Goal: Information Seeking & Learning: Learn about a topic

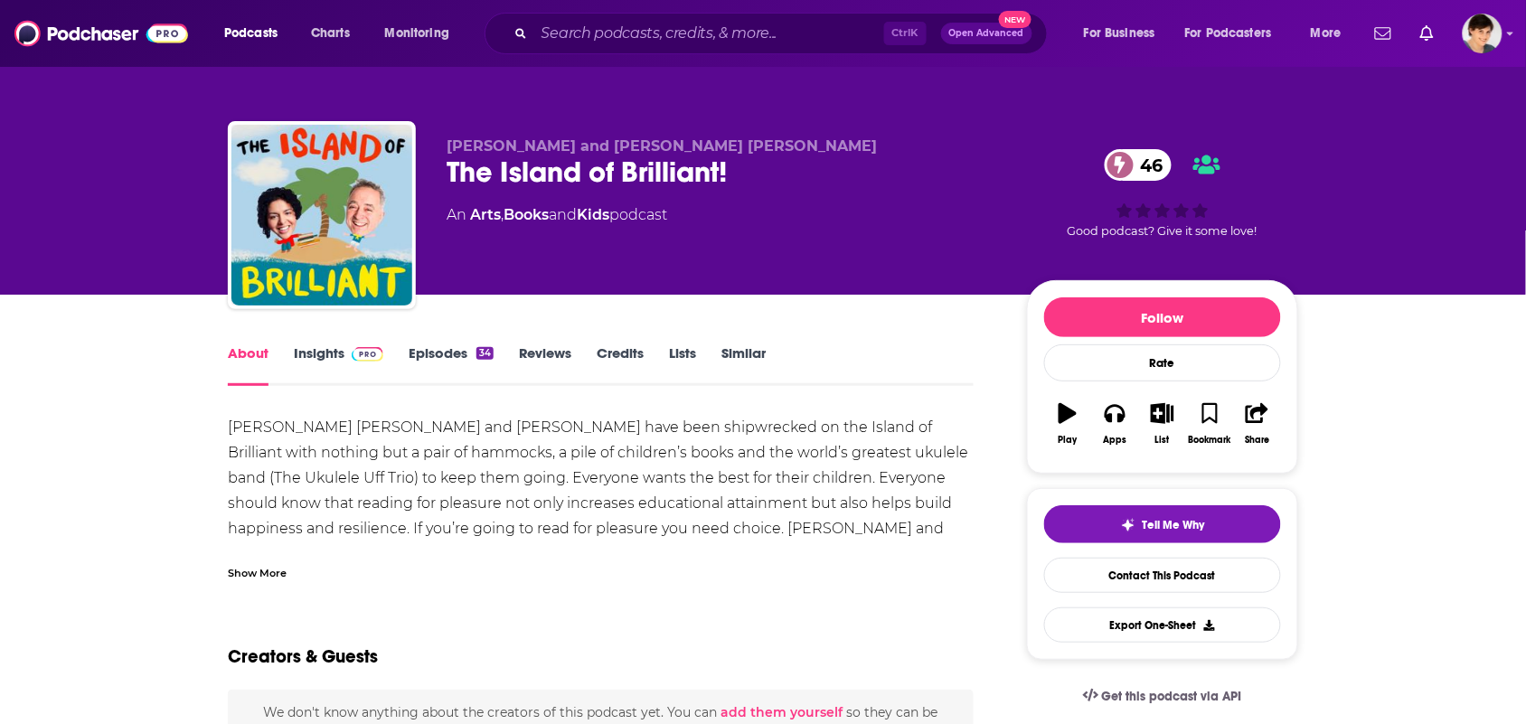
click at [747, 354] on link "Similar" at bounding box center [743, 365] width 44 height 42
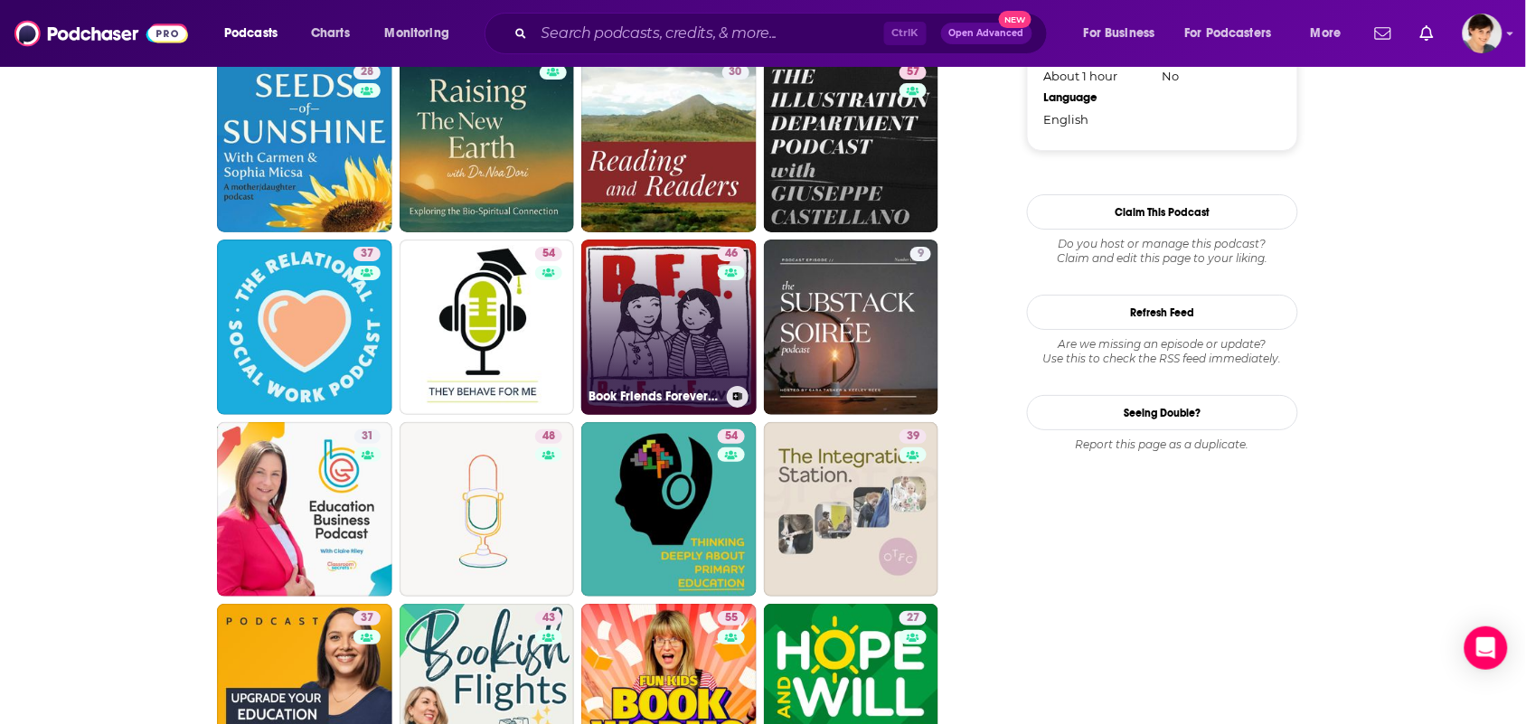
scroll to position [1921, 0]
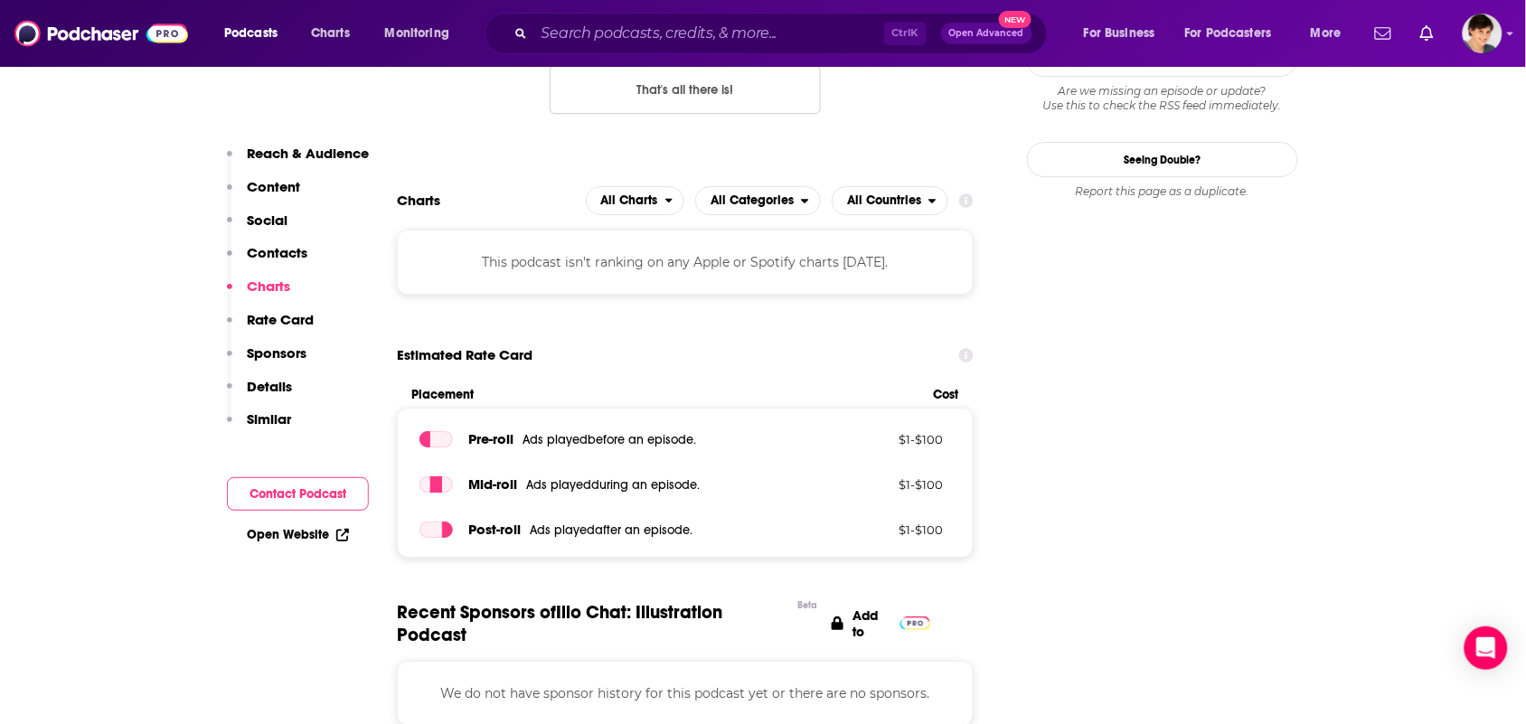
scroll to position [1582, 0]
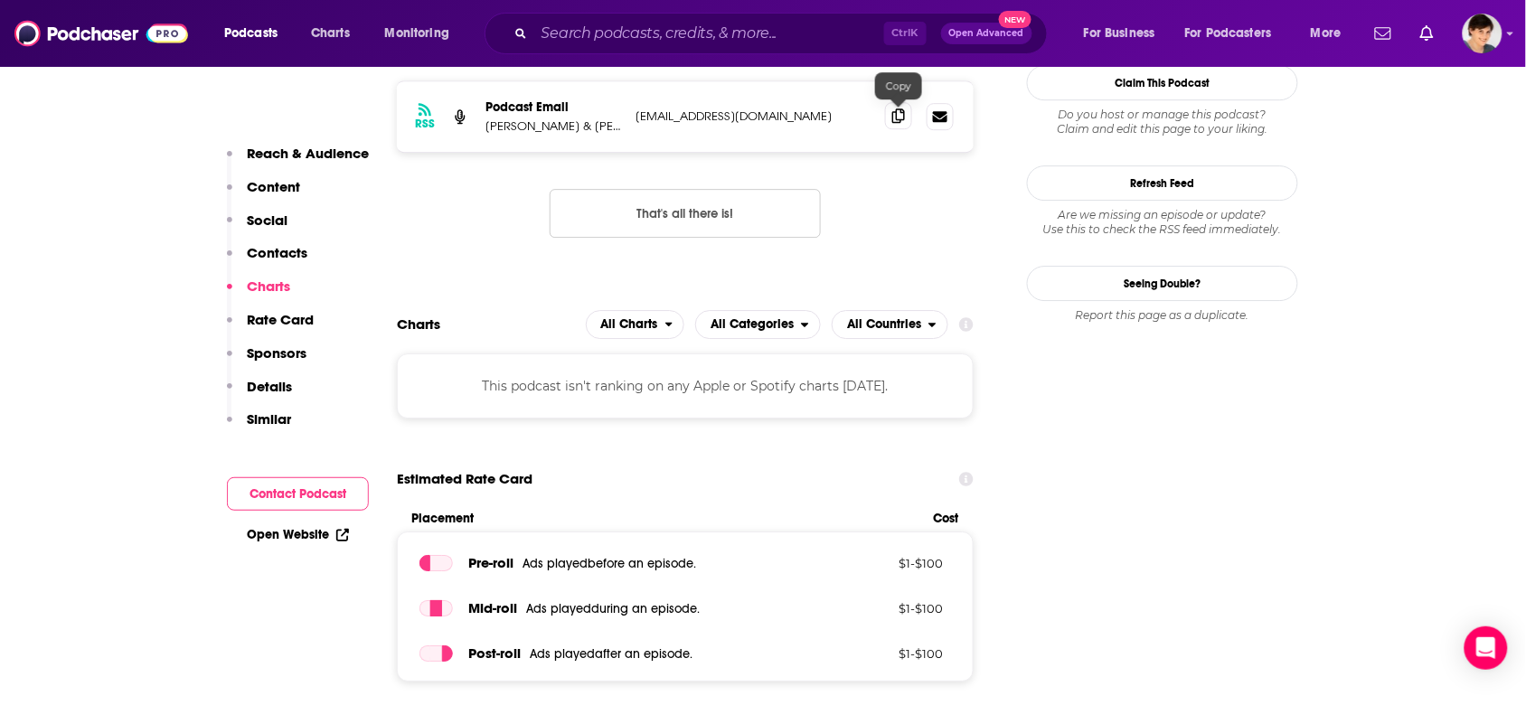
click at [908, 118] on span at bounding box center [898, 115] width 27 height 27
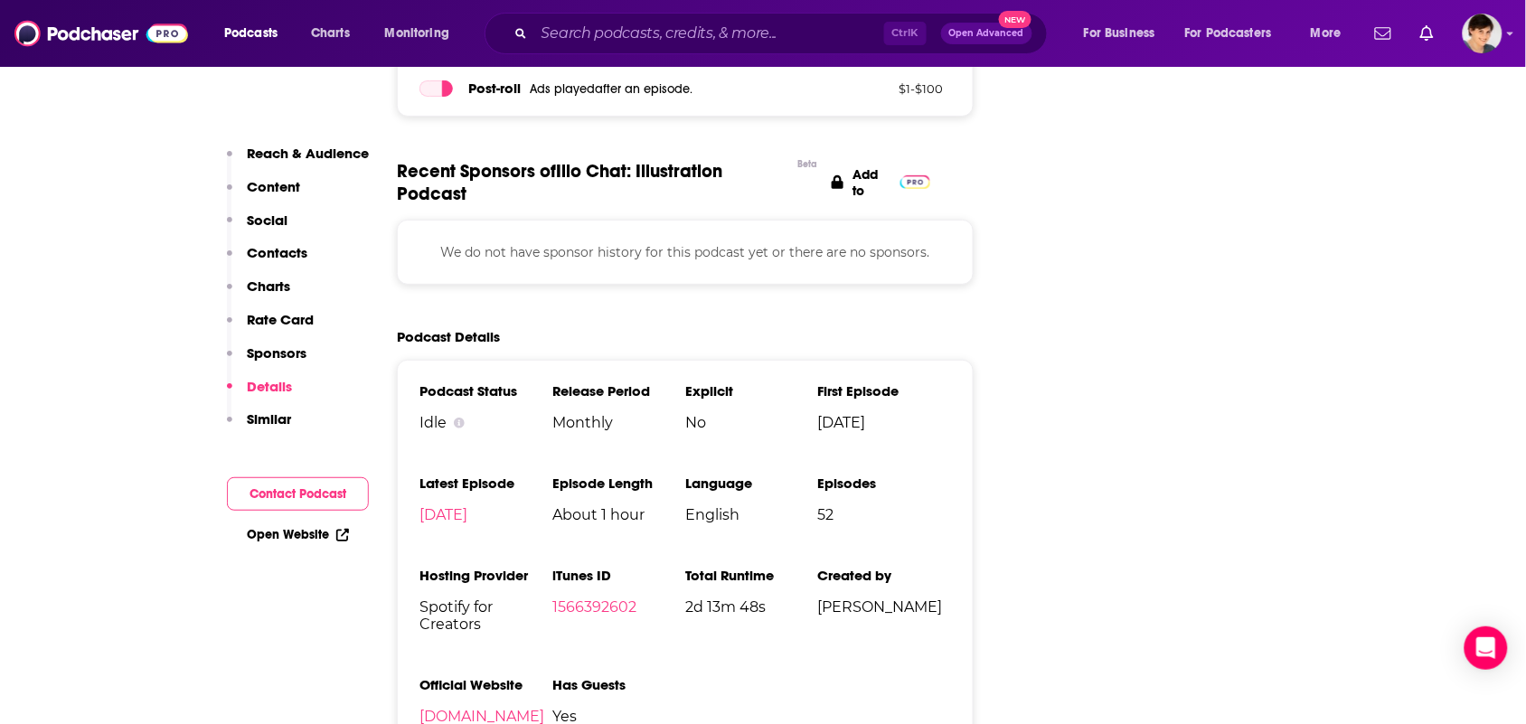
scroll to position [2486, 0]
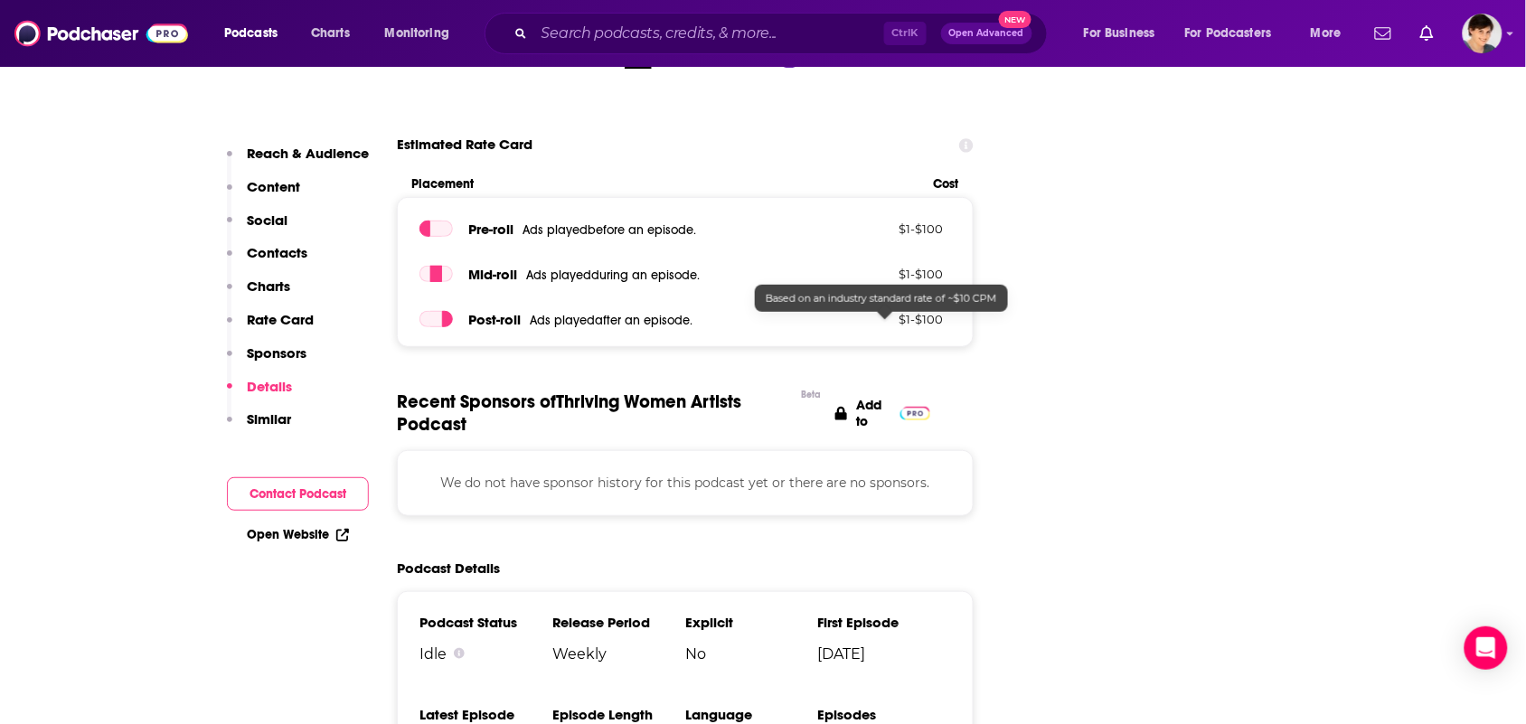
scroll to position [2712, 0]
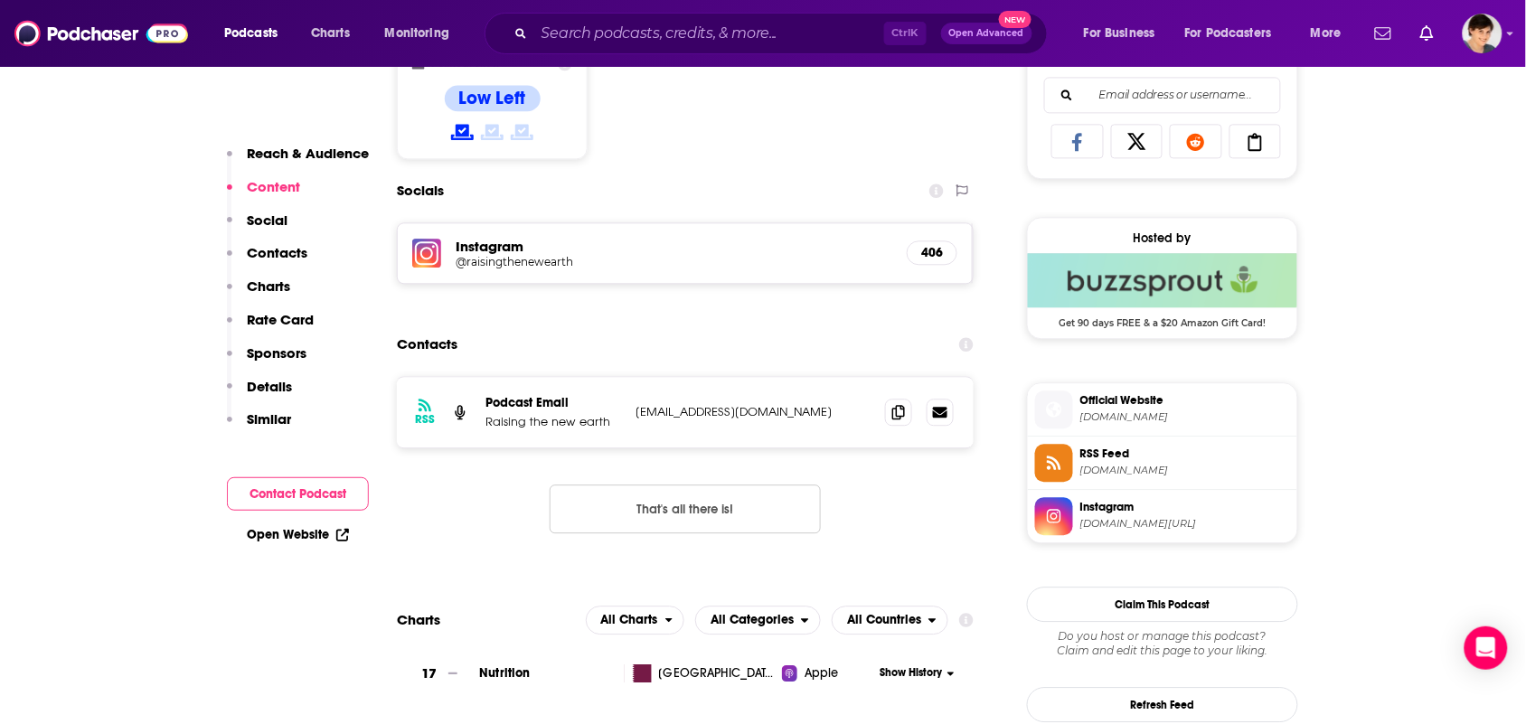
scroll to position [1356, 0]
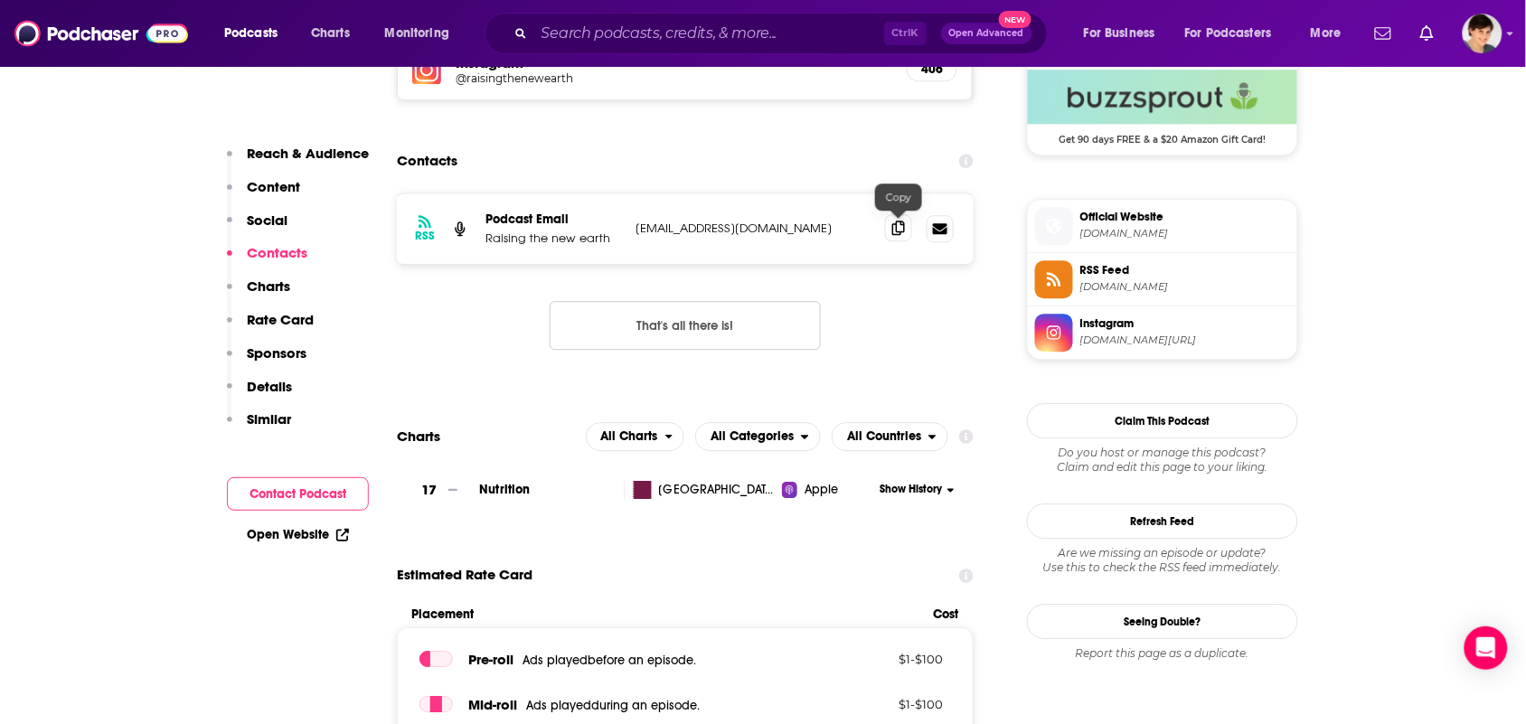
click at [902, 230] on icon at bounding box center [898, 228] width 13 height 14
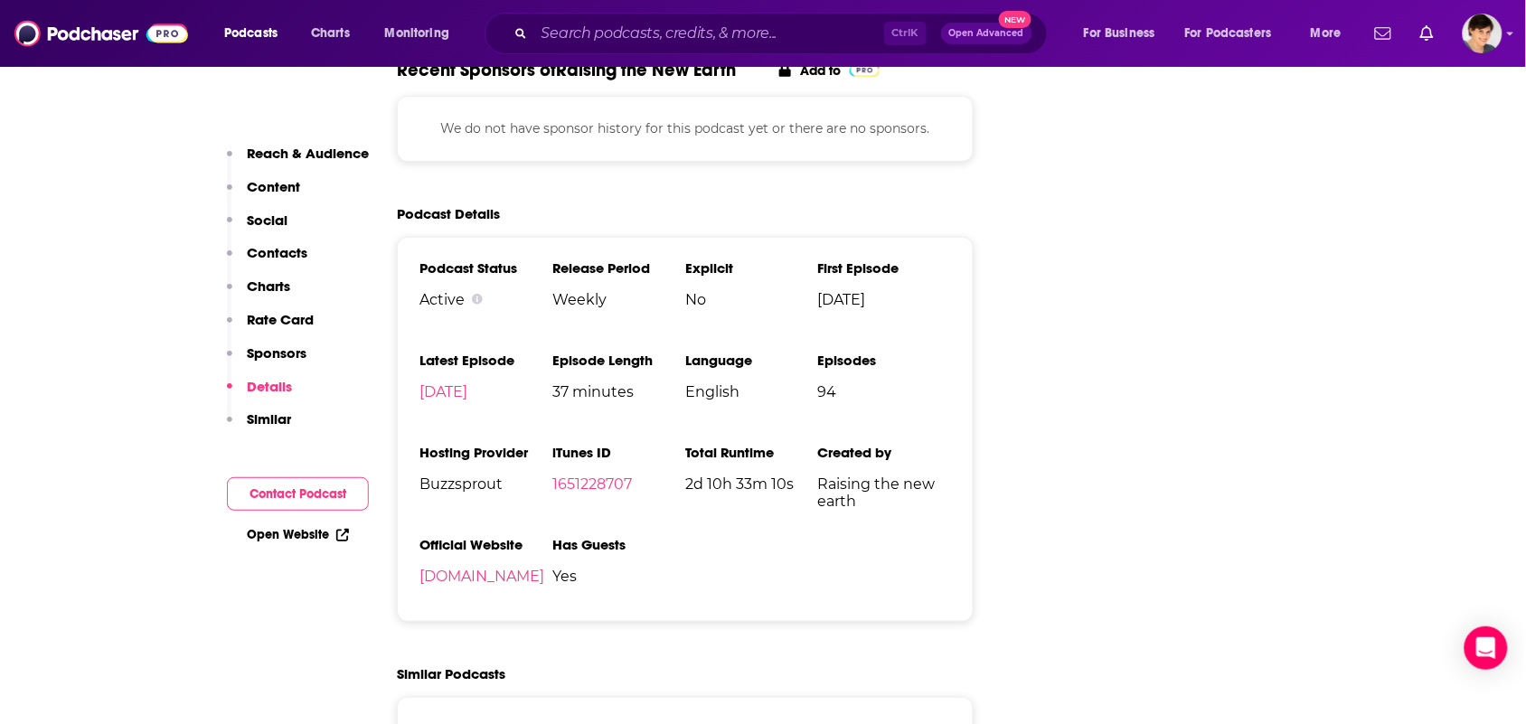
scroll to position [2260, 0]
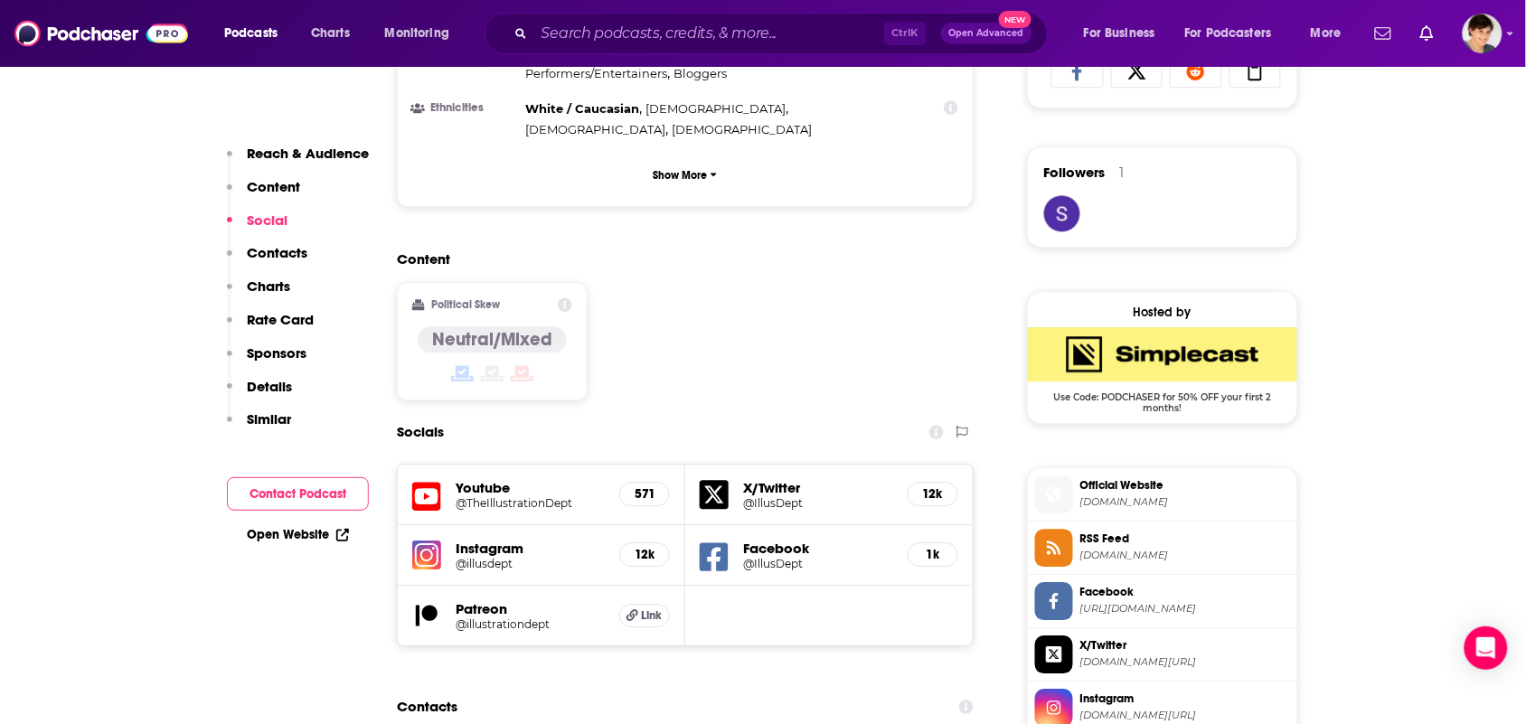
scroll to position [1695, 0]
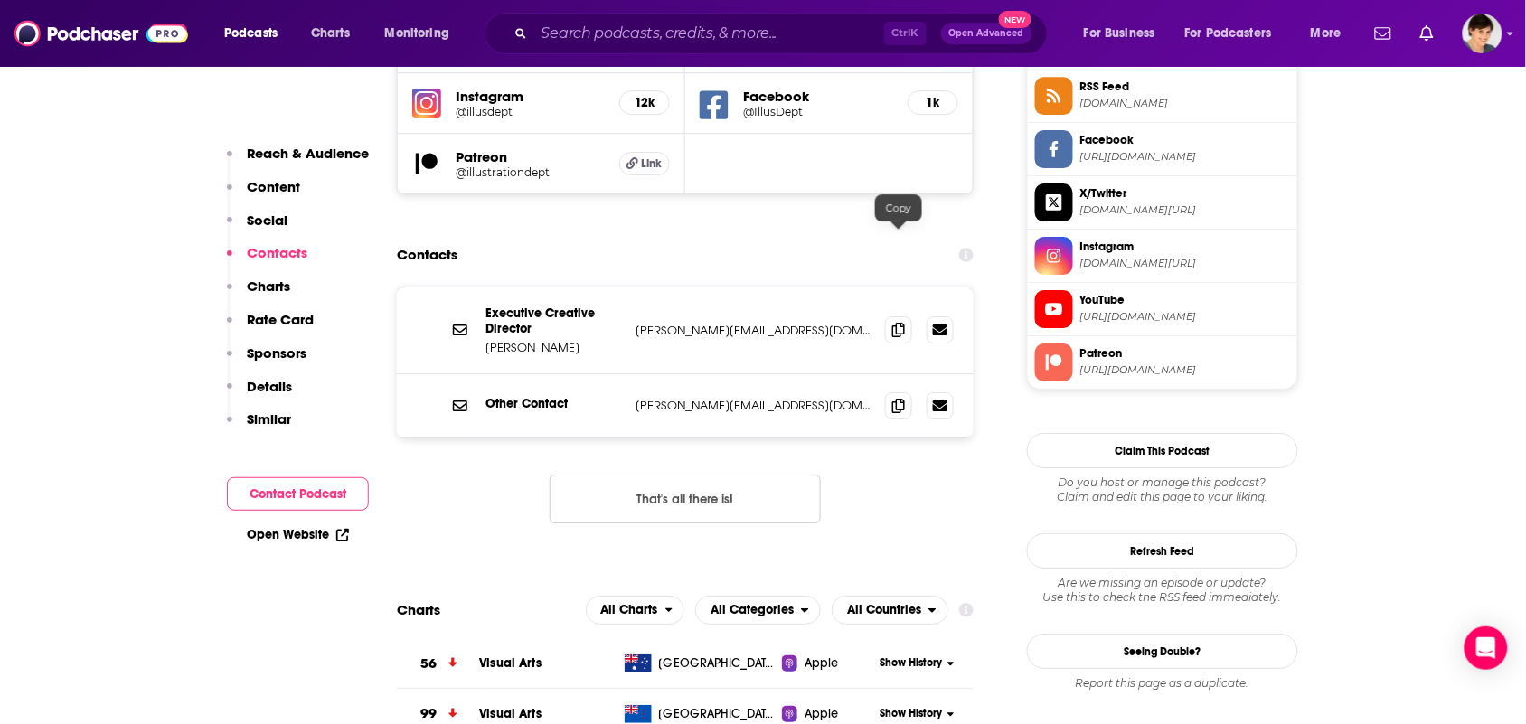
drag, startPoint x: 891, startPoint y: 241, endPoint x: 838, endPoint y: 282, distance: 67.1
click at [892, 323] on icon at bounding box center [898, 330] width 13 height 14
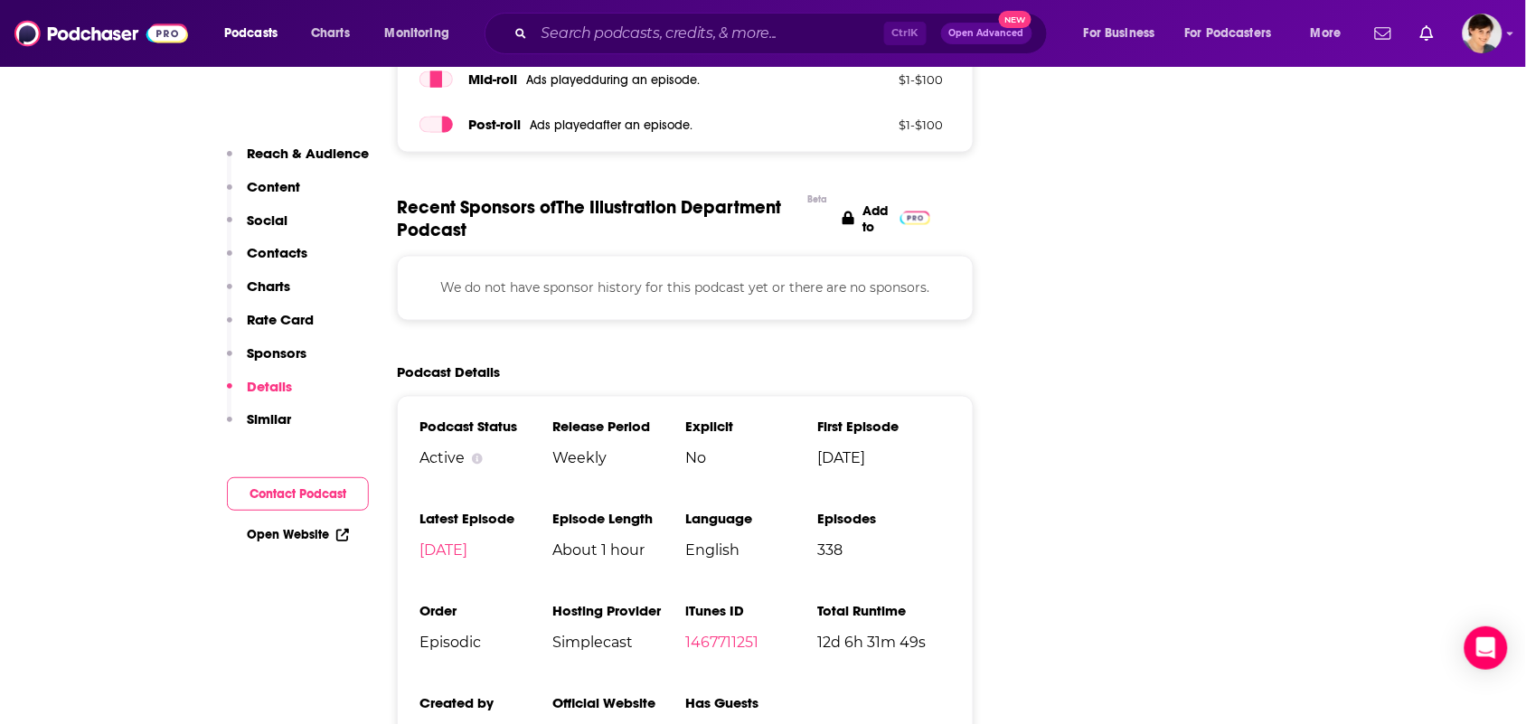
scroll to position [2825, 0]
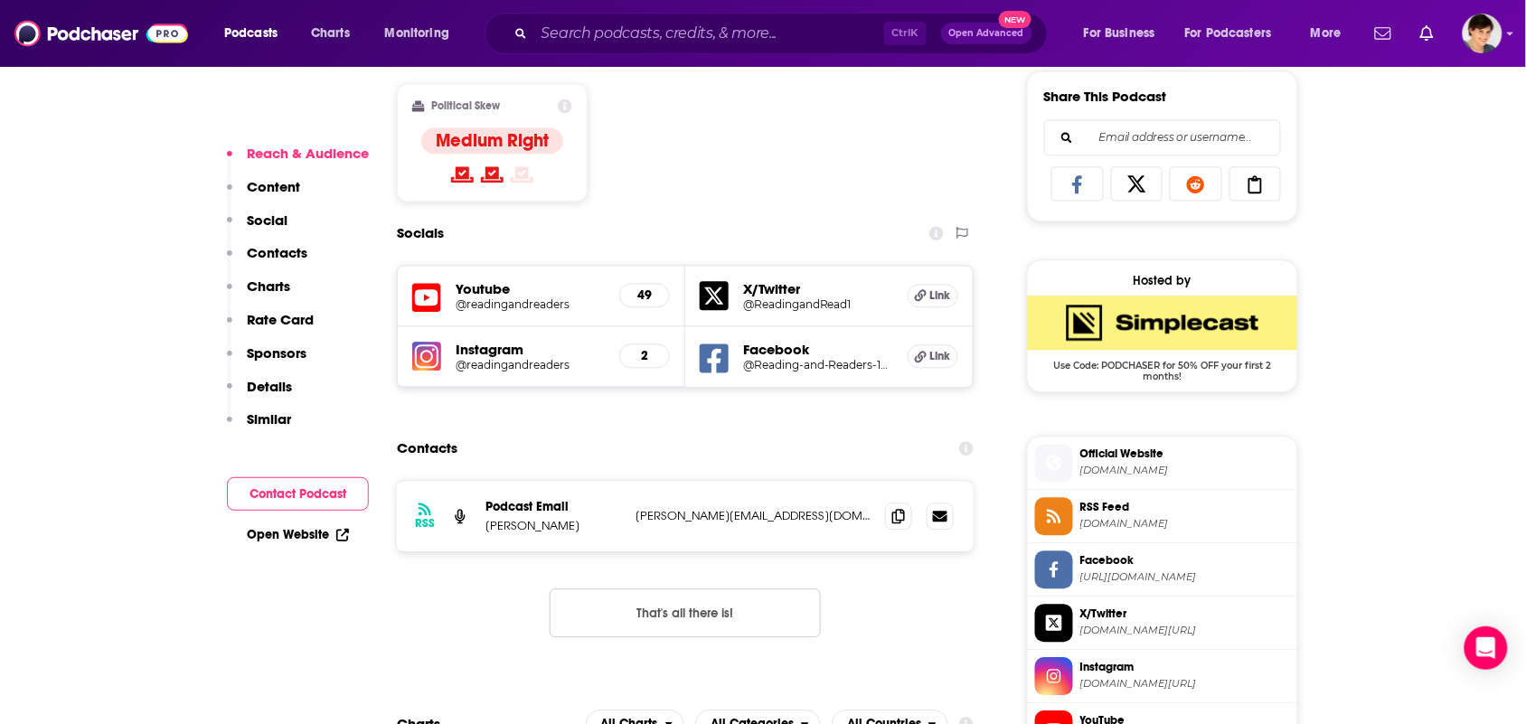
scroll to position [1243, 0]
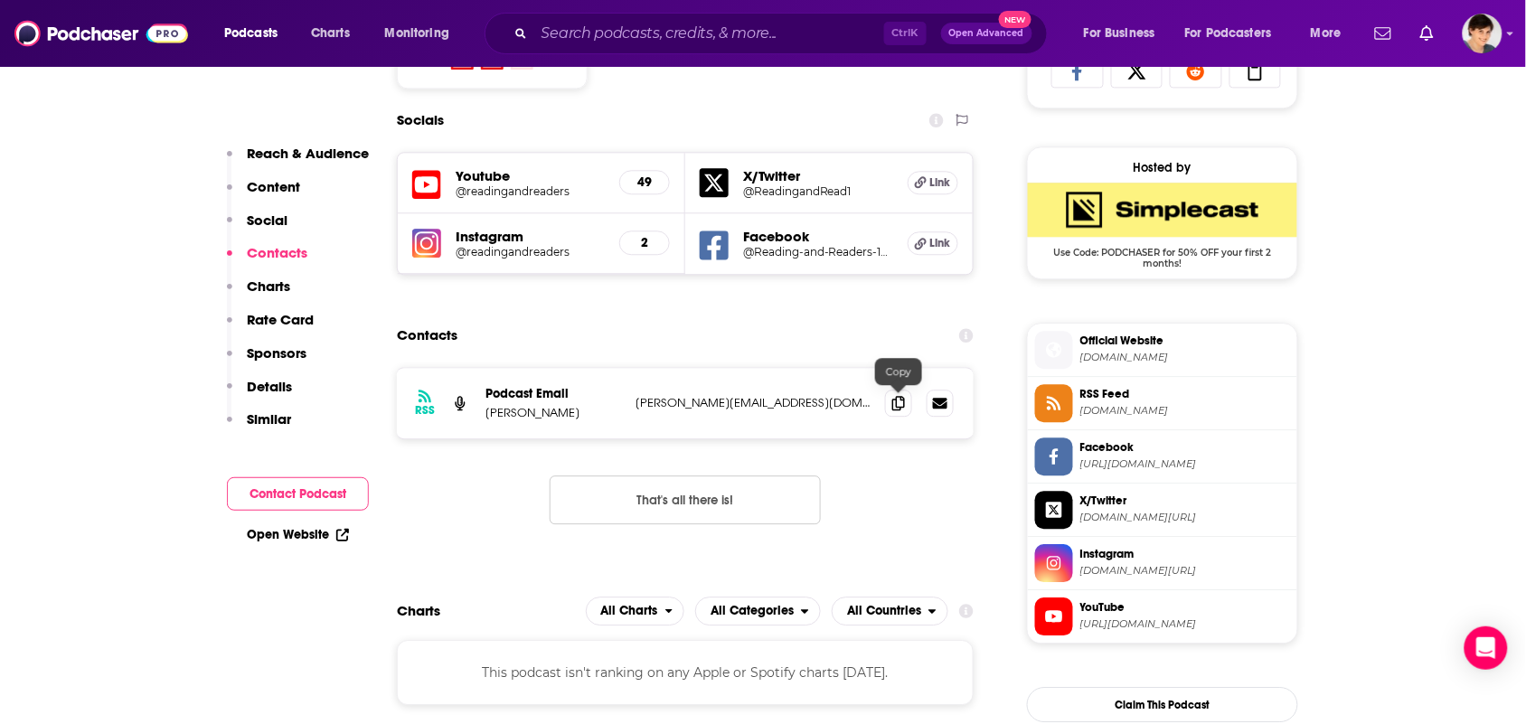
click at [915, 393] on div at bounding box center [919, 403] width 69 height 27
drag, startPoint x: 904, startPoint y: 403, endPoint x: 866, endPoint y: 429, distance: 46.1
click at [902, 403] on icon at bounding box center [898, 403] width 13 height 14
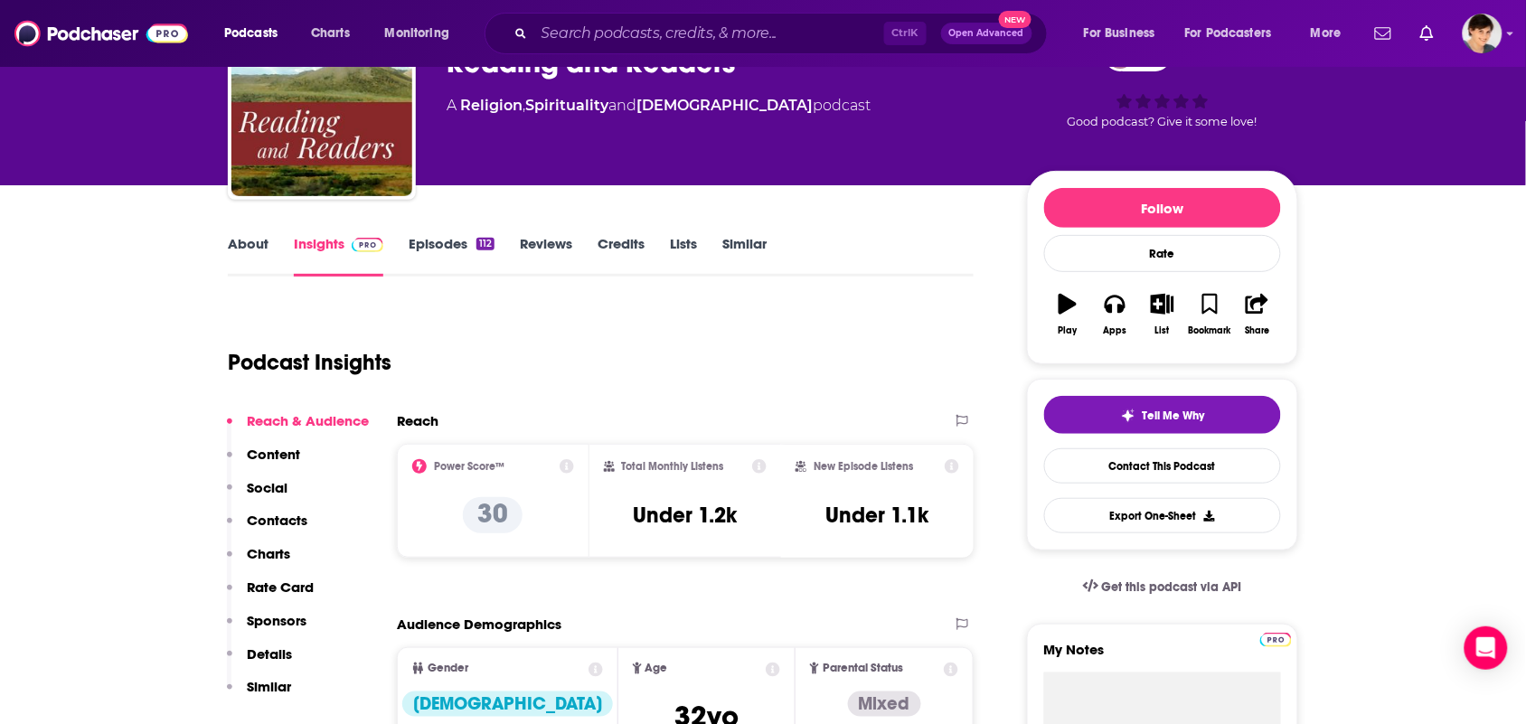
scroll to position [0, 0]
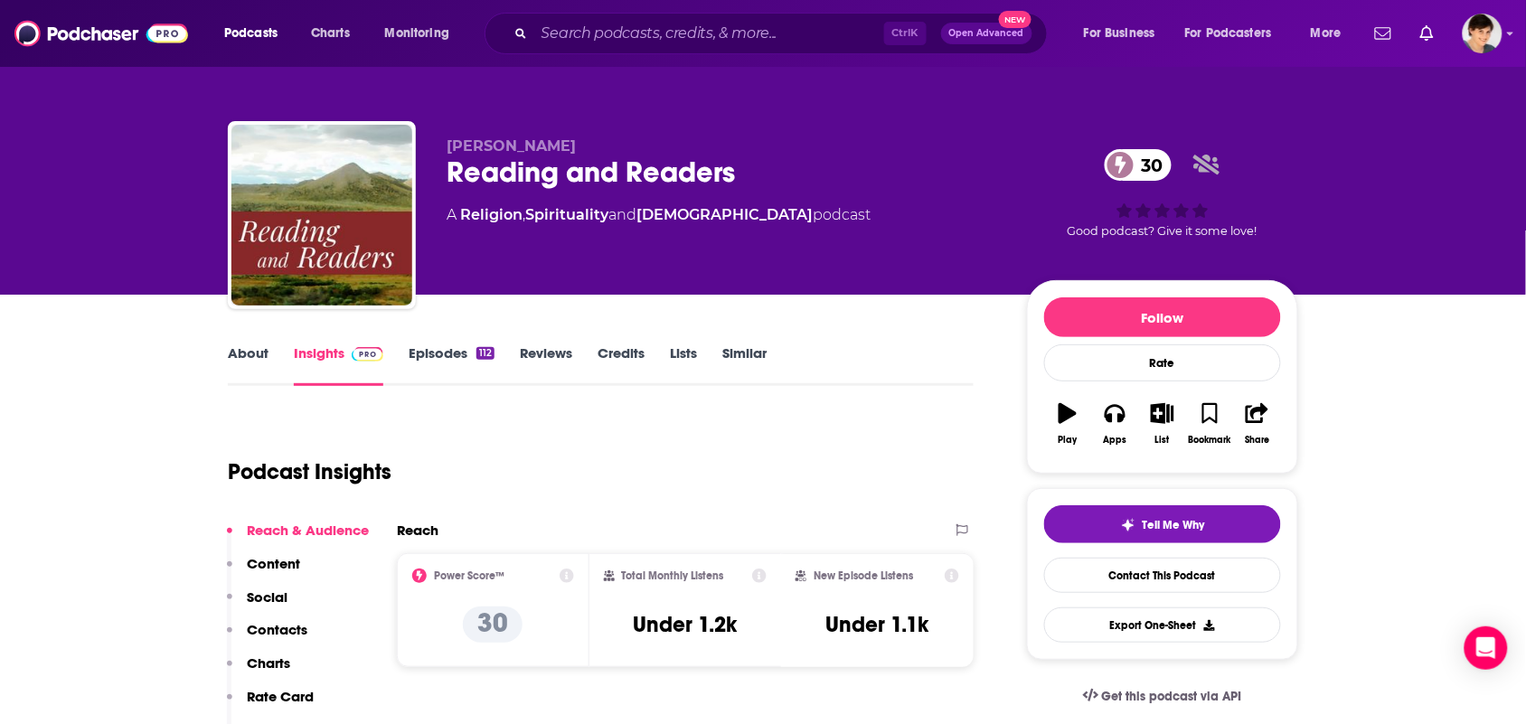
click at [247, 353] on link "About" at bounding box center [248, 365] width 41 height 42
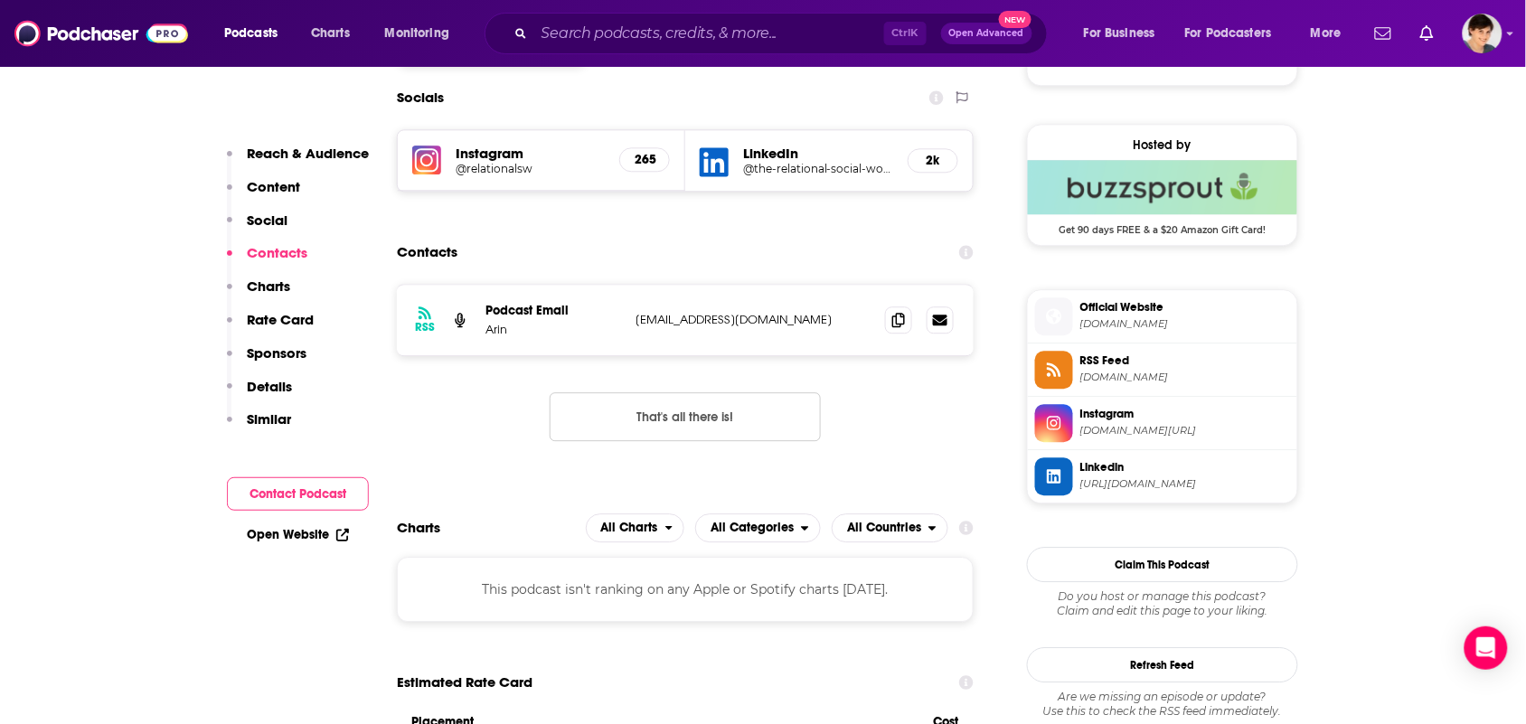
scroll to position [1356, 0]
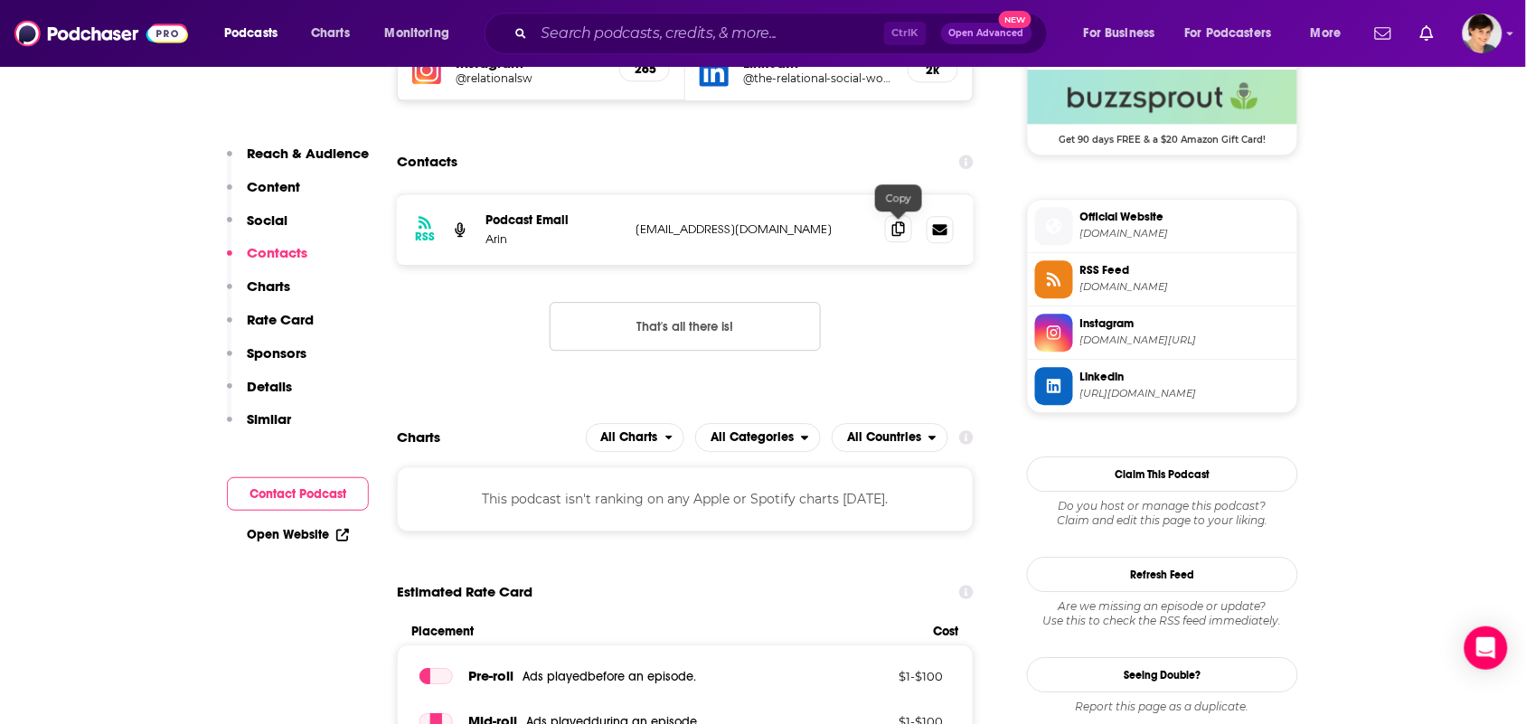
click at [896, 226] on icon at bounding box center [898, 228] width 13 height 14
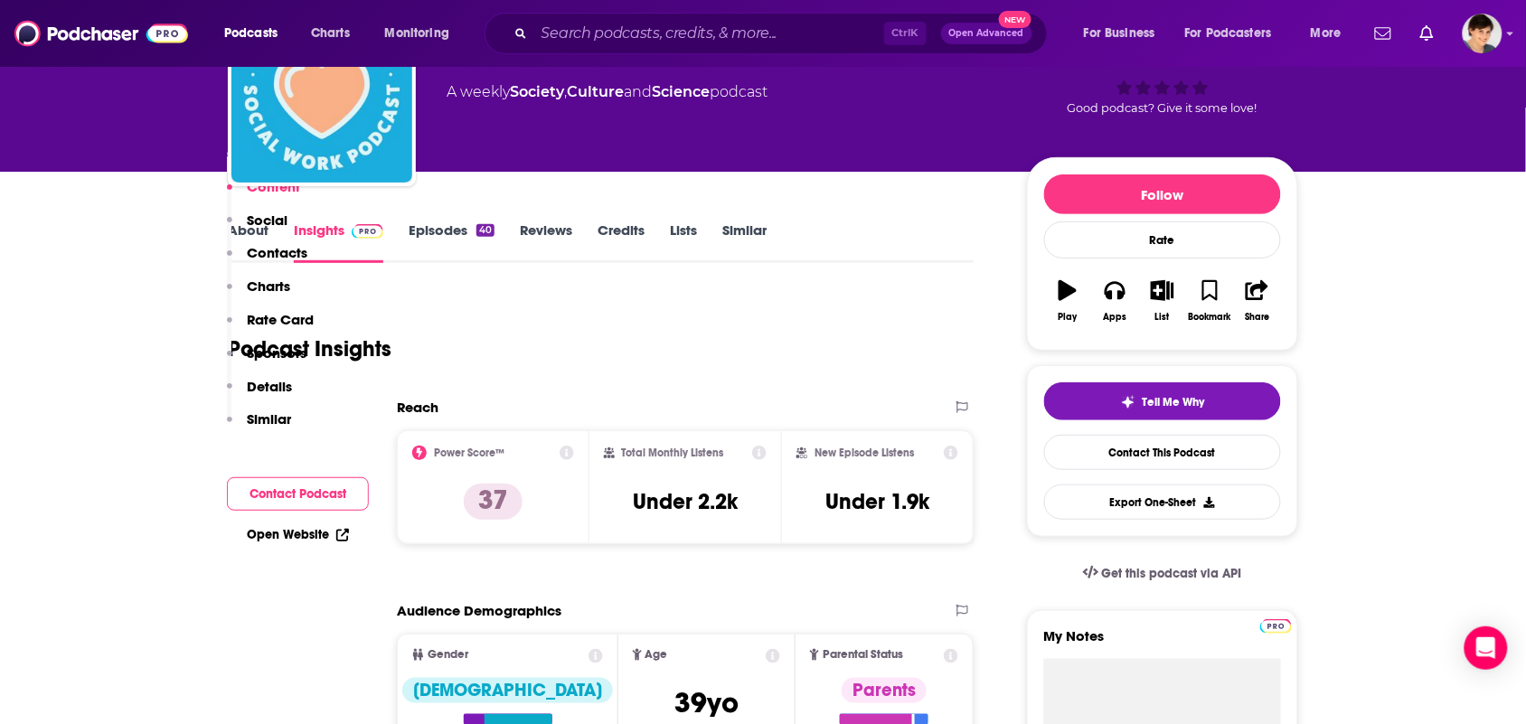
scroll to position [0, 0]
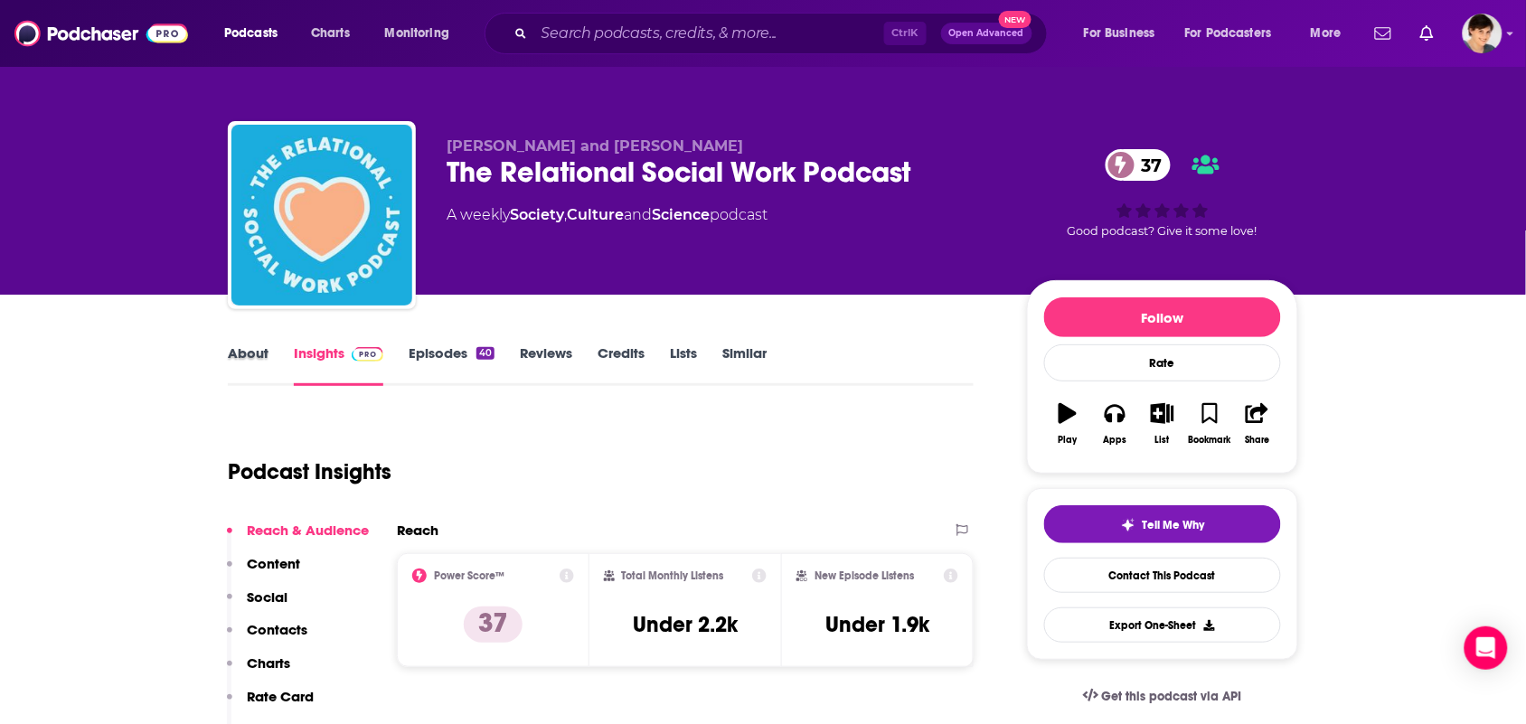
click at [271, 371] on div "About" at bounding box center [261, 365] width 66 height 42
click at [256, 346] on link "About" at bounding box center [248, 365] width 41 height 42
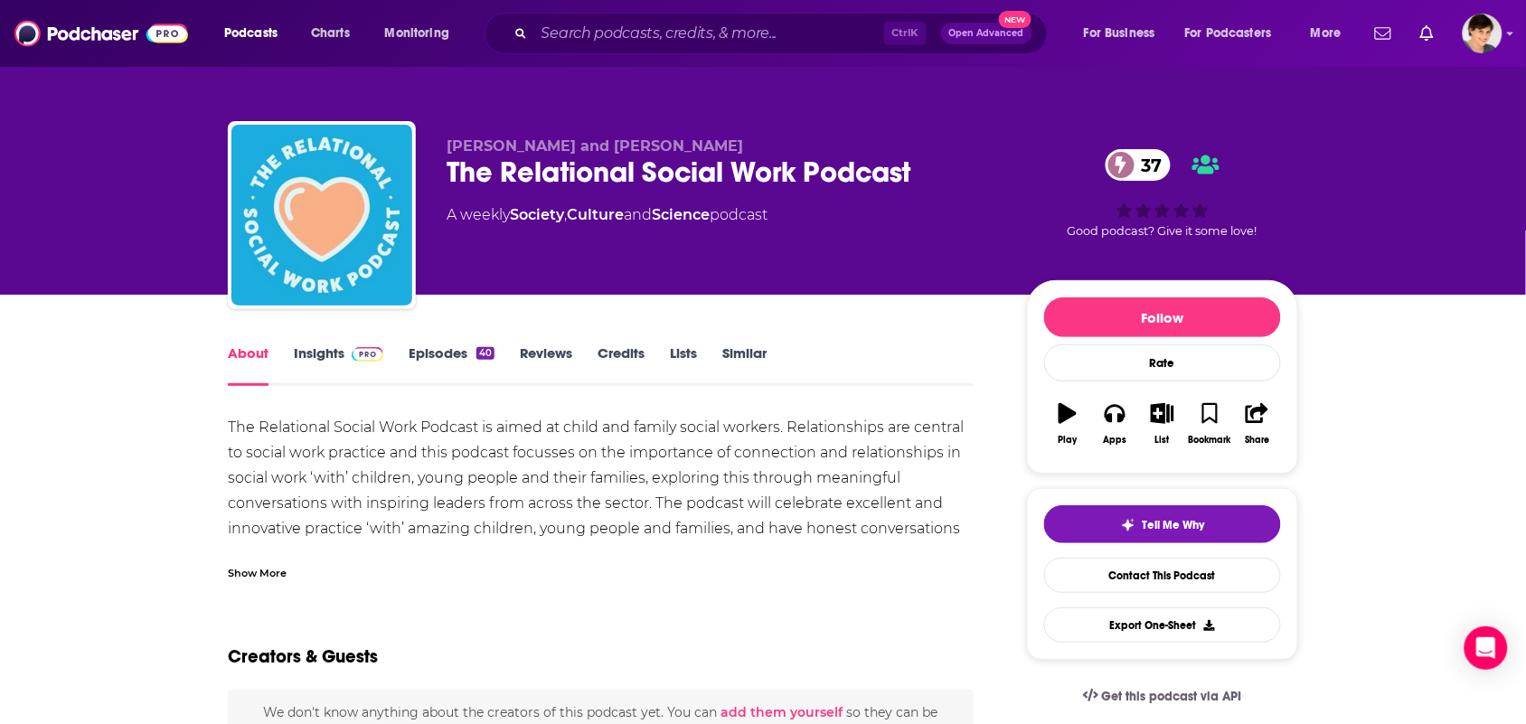
click at [373, 557] on div "Show More" at bounding box center [601, 565] width 746 height 31
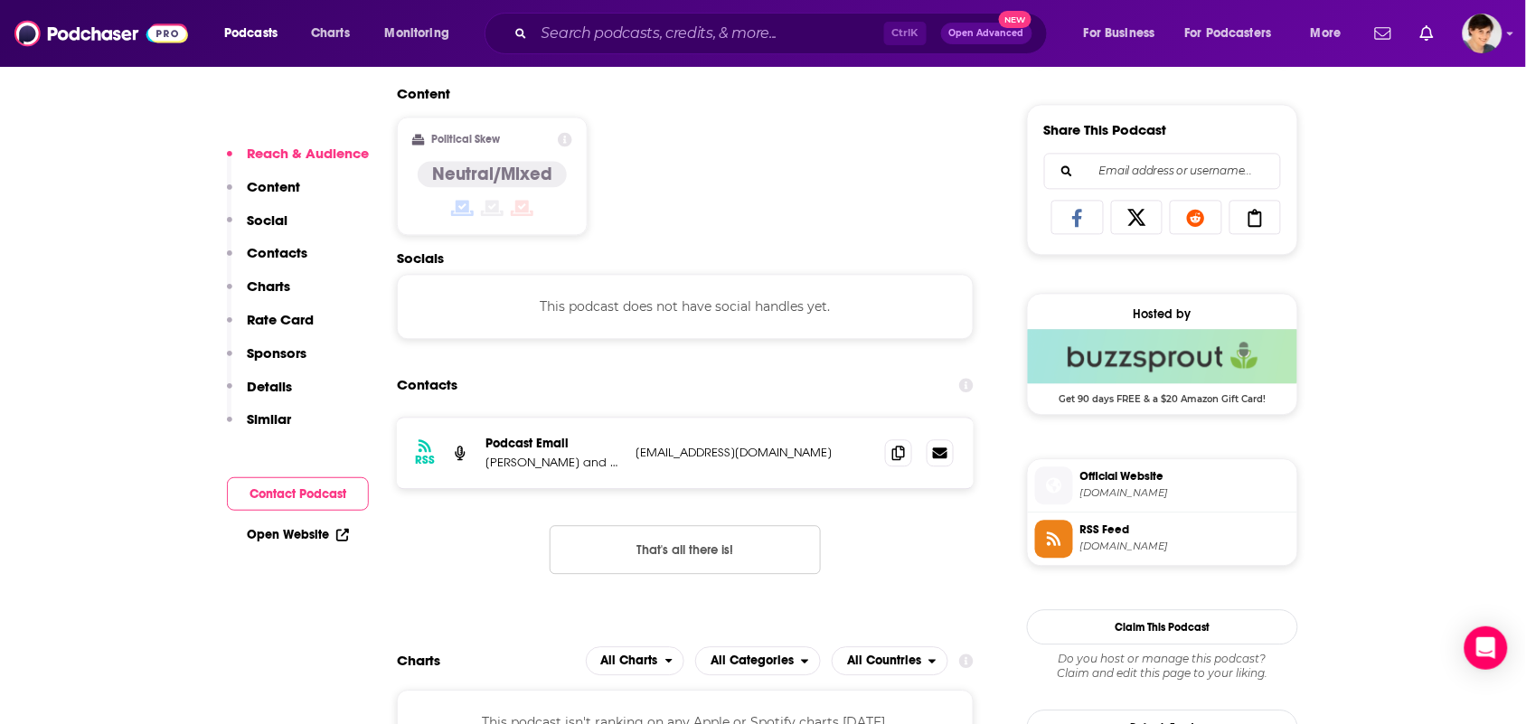
scroll to position [1243, 0]
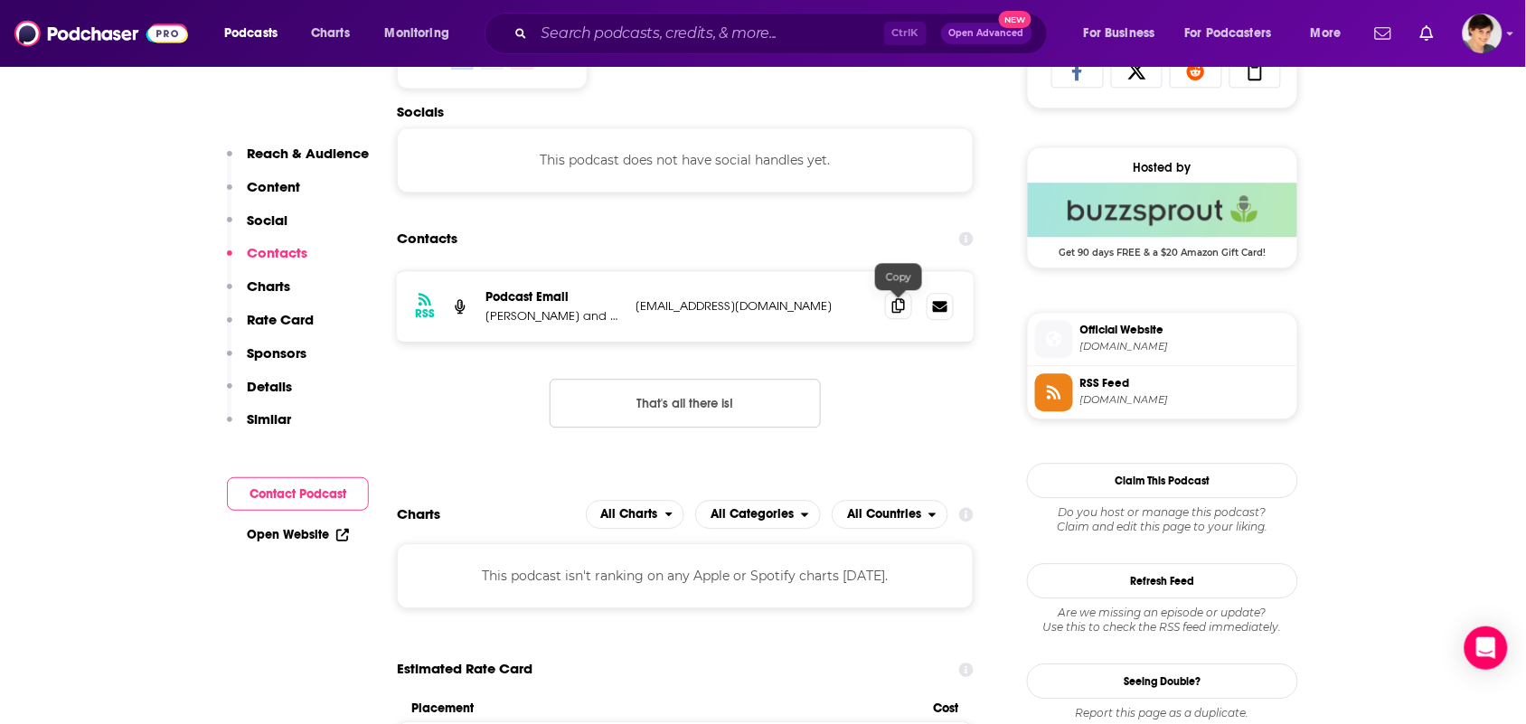
click at [897, 306] on icon at bounding box center [898, 305] width 13 height 14
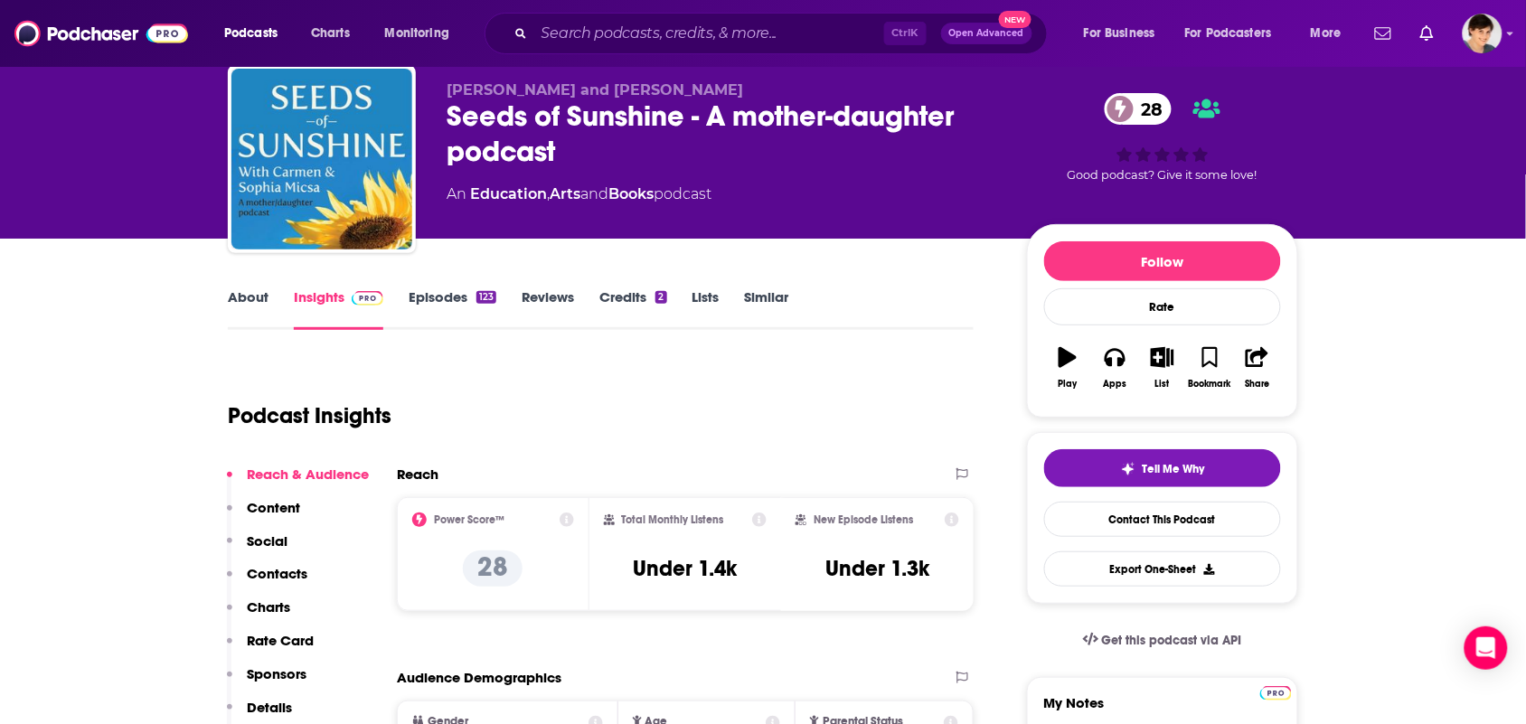
scroll to position [0, 0]
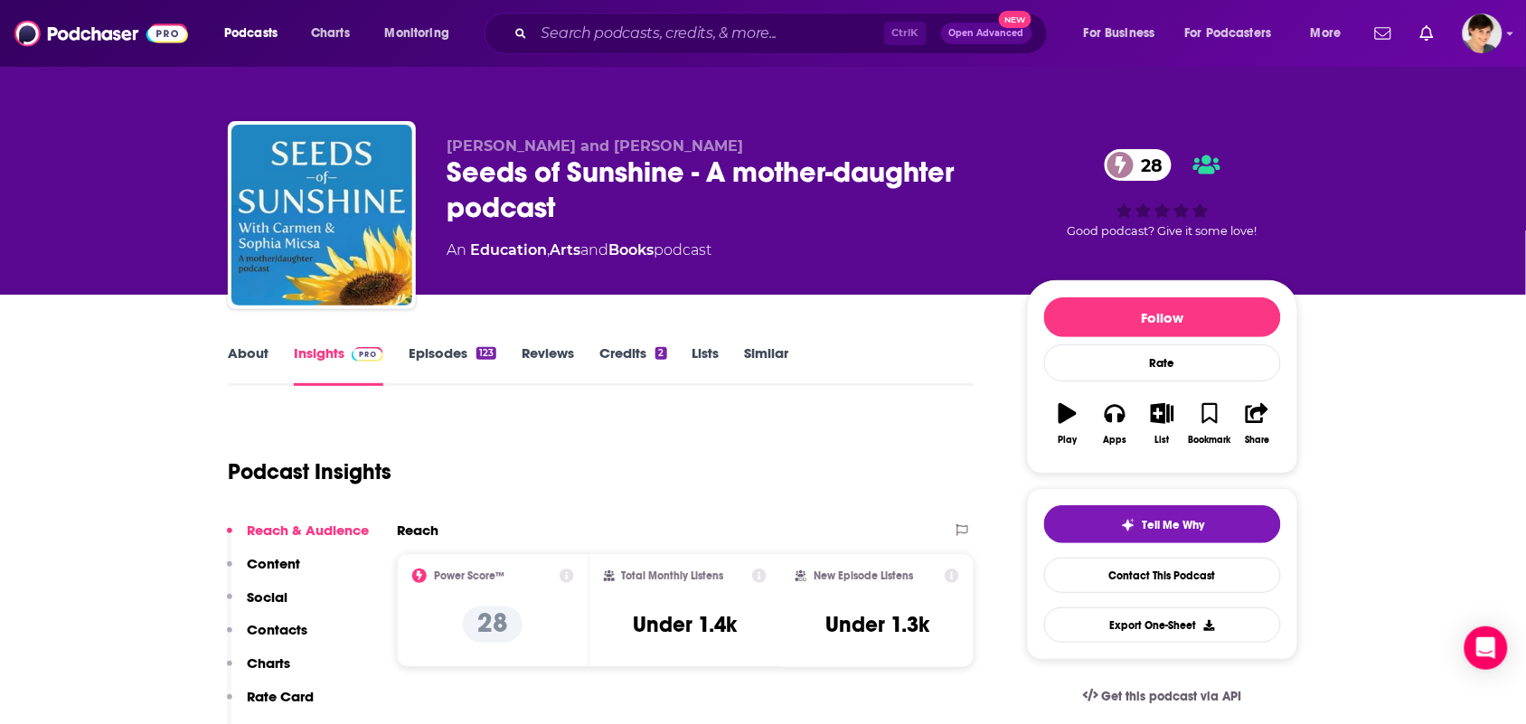
click at [249, 345] on link "About" at bounding box center [248, 365] width 41 height 42
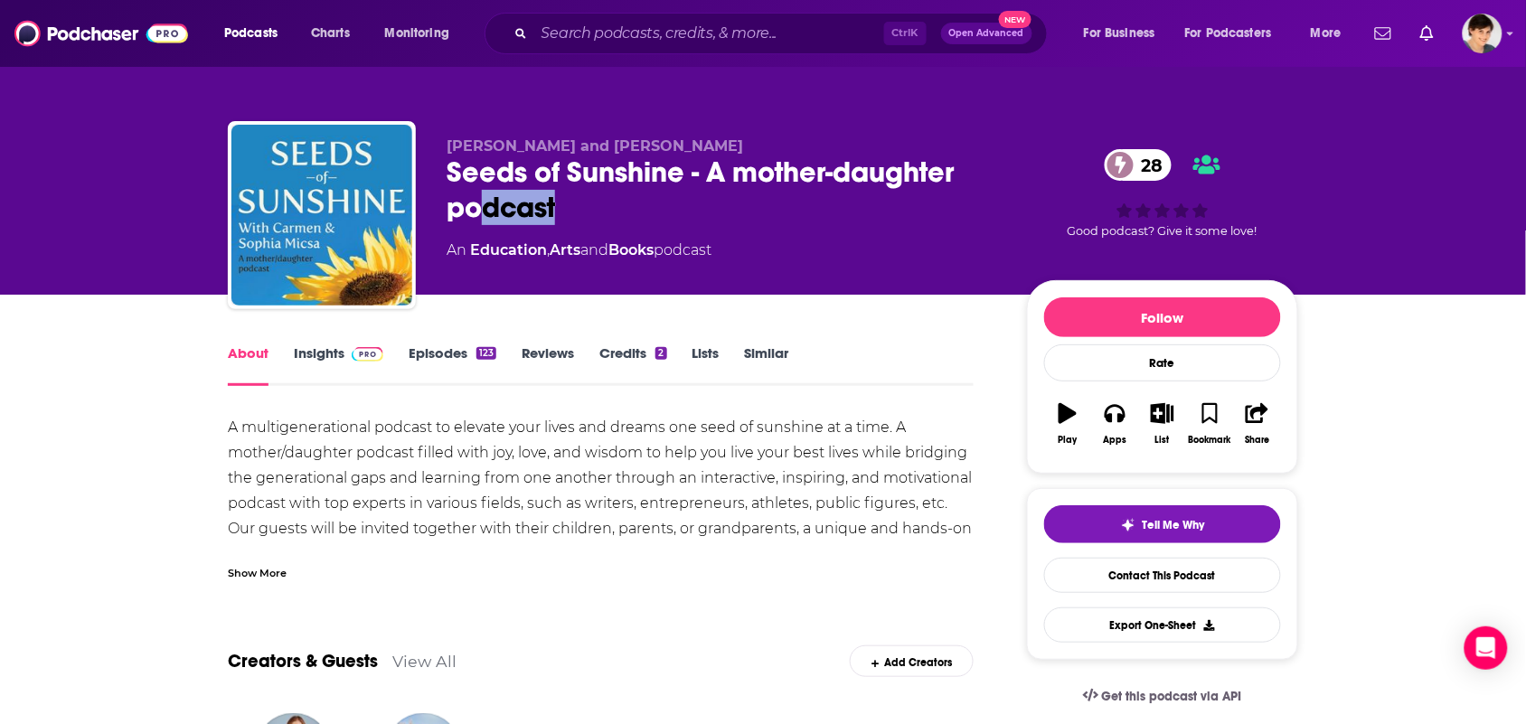
drag, startPoint x: 585, startPoint y: 199, endPoint x: 466, endPoint y: 182, distance: 119.6
click at [466, 182] on div "Seeds of Sunshine - A mother-daughter podcast 28" at bounding box center [722, 190] width 551 height 71
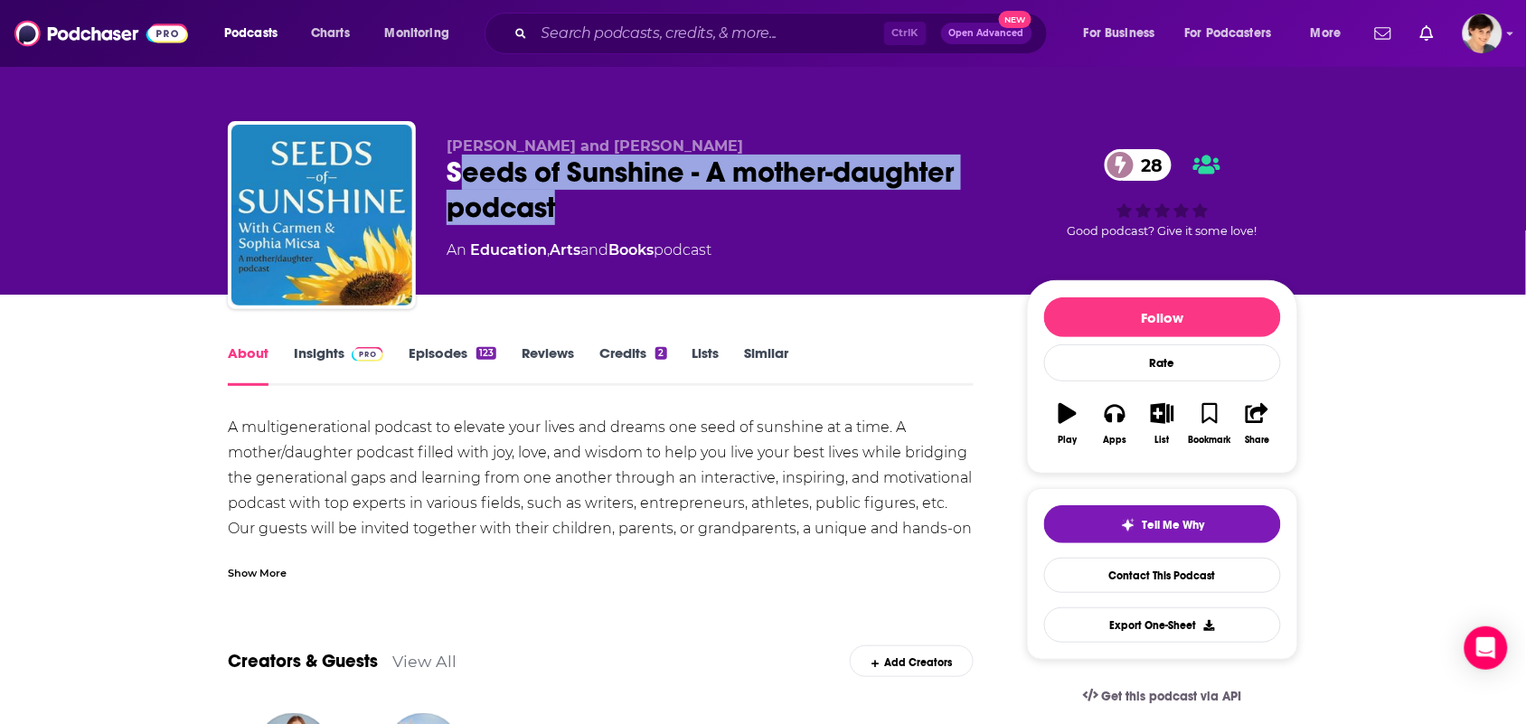
click at [457, 167] on div "Seeds of Sunshine - A mother-daughter podcast 28" at bounding box center [722, 190] width 551 height 71
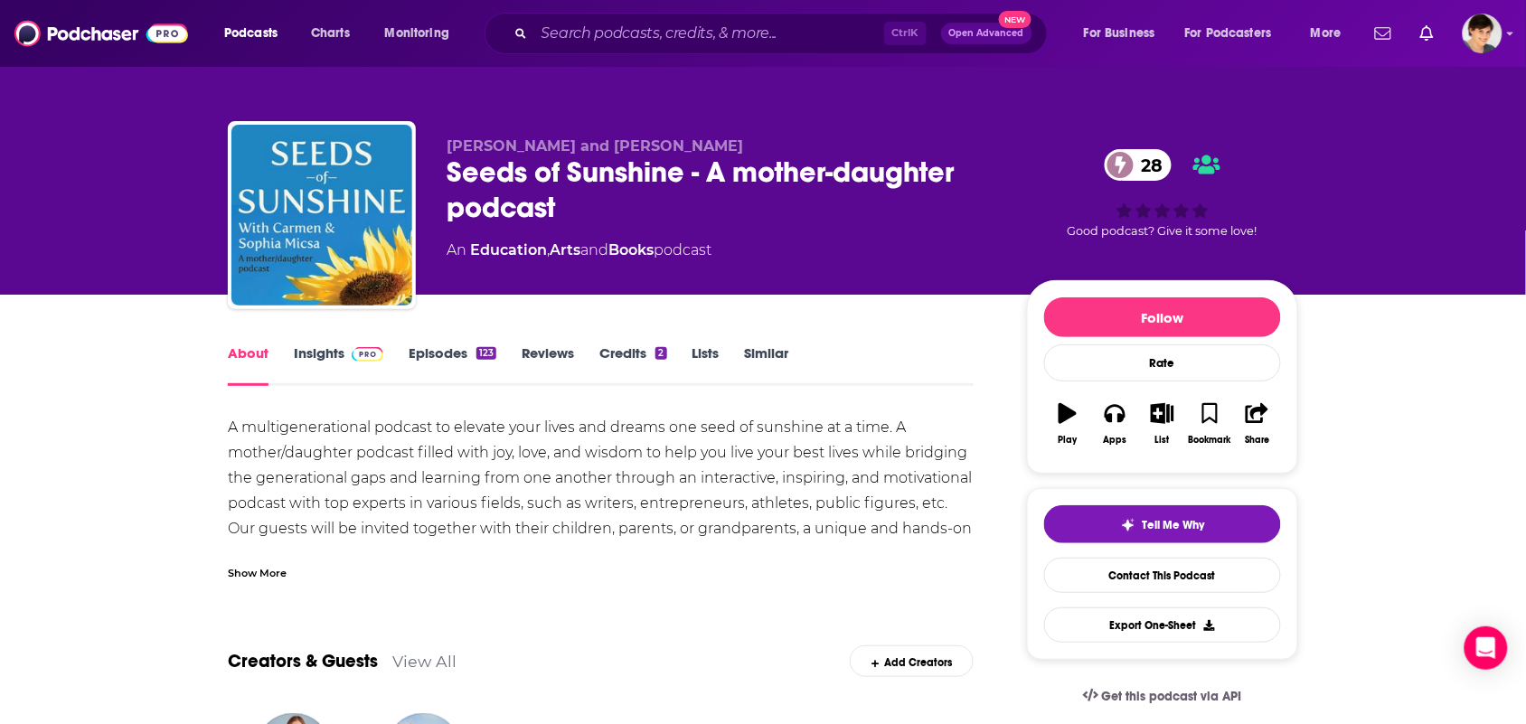
click at [440, 168] on div "Carmen Micsa and Sophia Micsa Seeds of Sunshine - A mother-daughter podcast 28 …" at bounding box center [763, 218] width 1070 height 195
drag, startPoint x: 455, startPoint y: 170, endPoint x: 570, endPoint y: 188, distance: 117.1
click at [570, 188] on div "Seeds of Sunshine - A mother-daughter podcast 28" at bounding box center [722, 190] width 551 height 71
click at [597, 240] on div "An Education , Arts and Books podcast" at bounding box center [579, 251] width 265 height 22
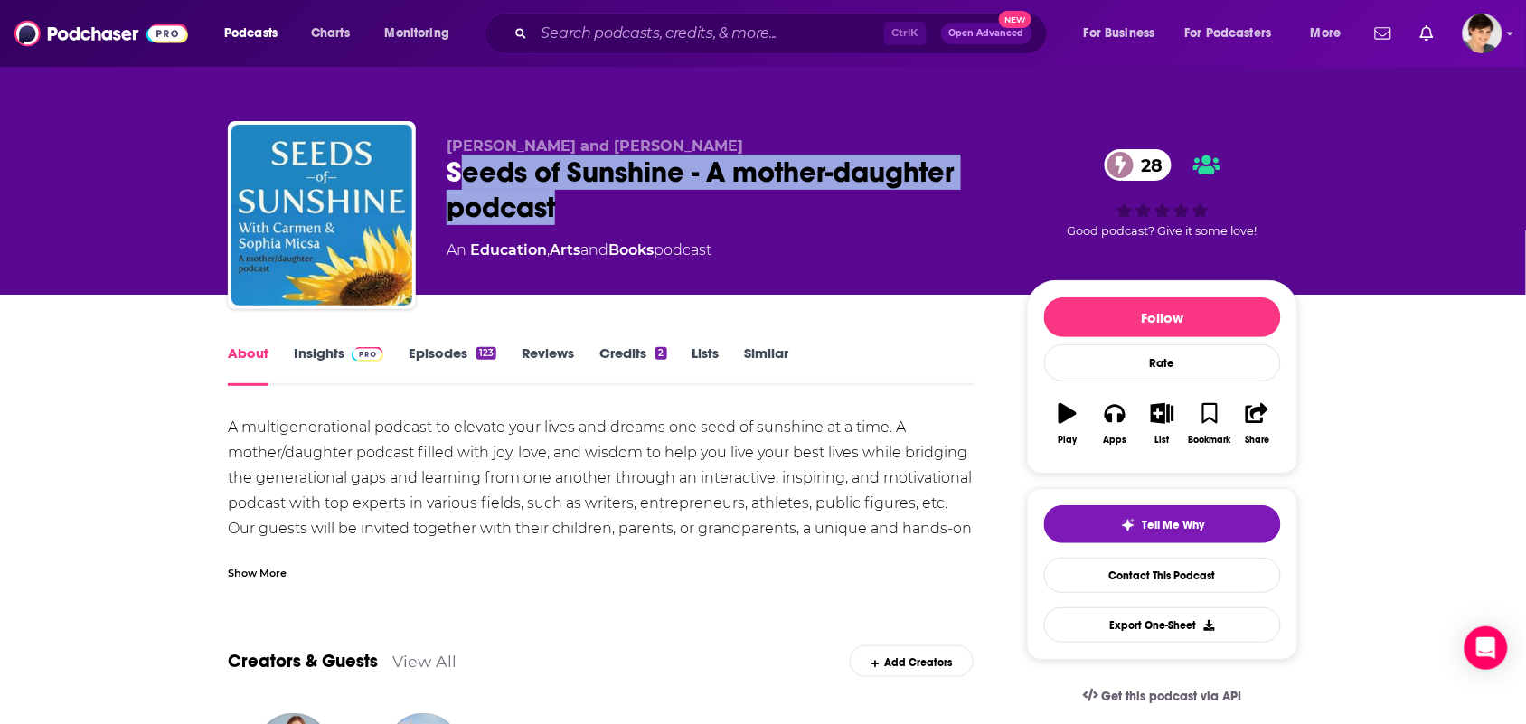
drag, startPoint x: 568, startPoint y: 193, endPoint x: 476, endPoint y: 173, distance: 93.4
click at [459, 173] on div "Seeds of Sunshine - A mother-daughter podcast 28" at bounding box center [722, 190] width 551 height 71
copy h1 "eeds of Sunshine - A mother-daughter podcast"
drag, startPoint x: 515, startPoint y: 191, endPoint x: 489, endPoint y: 174, distance: 31.3
click at [515, 190] on div "Seeds of Sunshine - A mother-daughter podcast 28" at bounding box center [722, 190] width 551 height 71
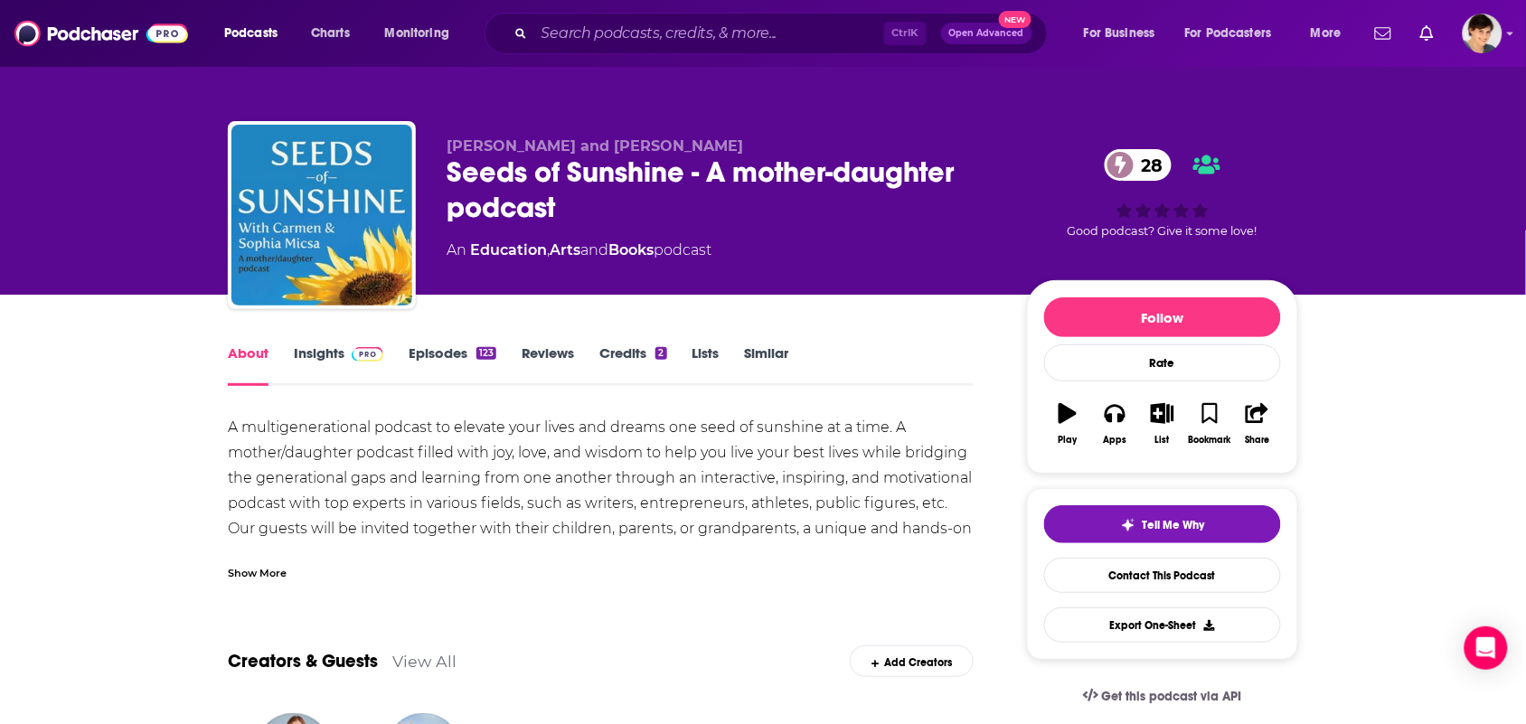
click at [447, 174] on div "Seeds of Sunshine - A mother-daughter podcast 28" at bounding box center [722, 190] width 551 height 71
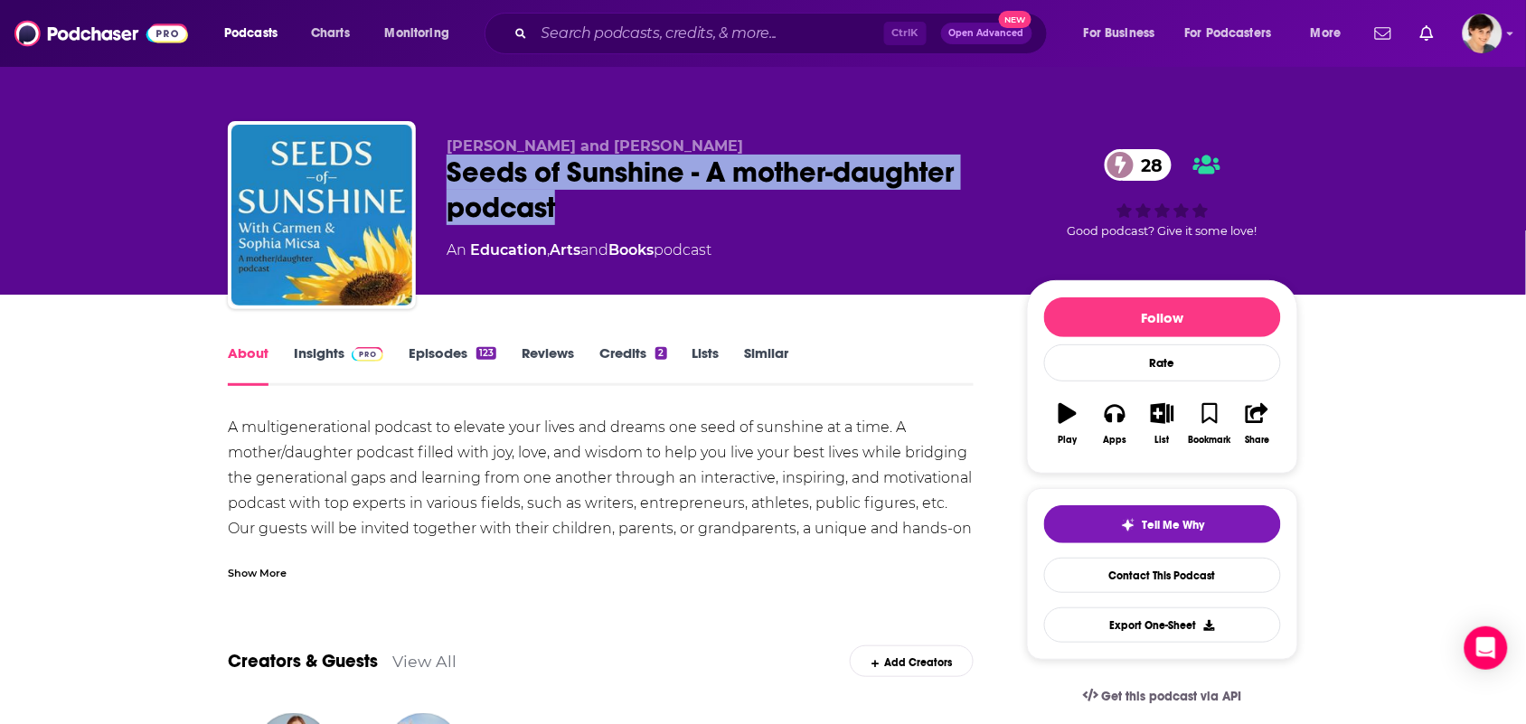
drag, startPoint x: 527, startPoint y: 165, endPoint x: 581, endPoint y: 193, distance: 61.0
click at [581, 193] on div "Carmen Micsa and Sophia Micsa Seeds of Sunshine - A mother-daughter podcast 28 …" at bounding box center [763, 218] width 1070 height 195
copy h1 "Seeds of Sunshine - A mother-daughter podcast"
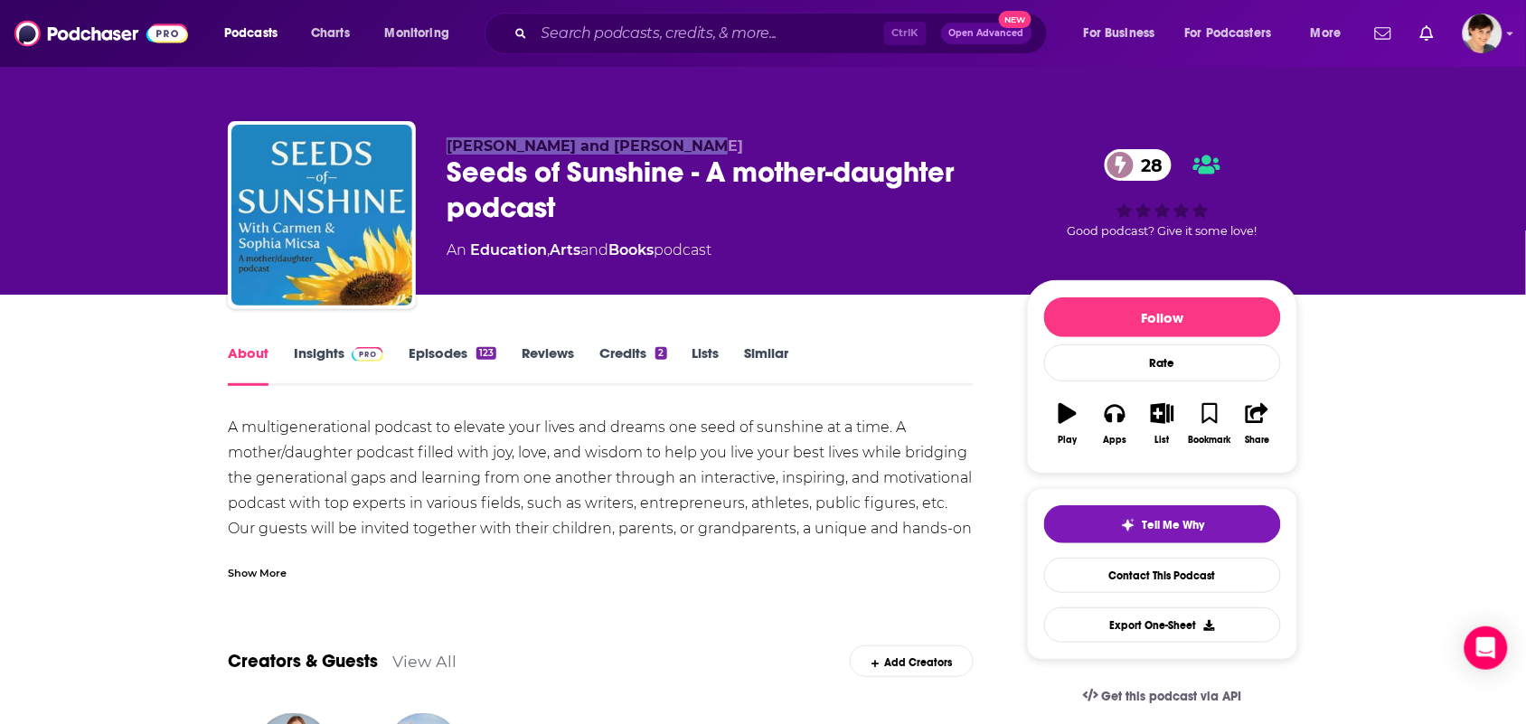
drag, startPoint x: 703, startPoint y: 141, endPoint x: 565, endPoint y: 24, distance: 181.5
click at [435, 127] on div "Carmen Micsa and Sophia Micsa Seeds of Sunshine - A mother-daughter podcast 28 …" at bounding box center [763, 218] width 1070 height 195
copy span "Carmen Micsa and Sophia Micsa"
drag, startPoint x: 672, startPoint y: 272, endPoint x: 538, endPoint y: 173, distance: 166.7
click at [471, 264] on div "Carmen Micsa and Sophia Micsa Seeds of Sunshine - A mother-daughter podcast 28 …" at bounding box center [722, 209] width 551 height 145
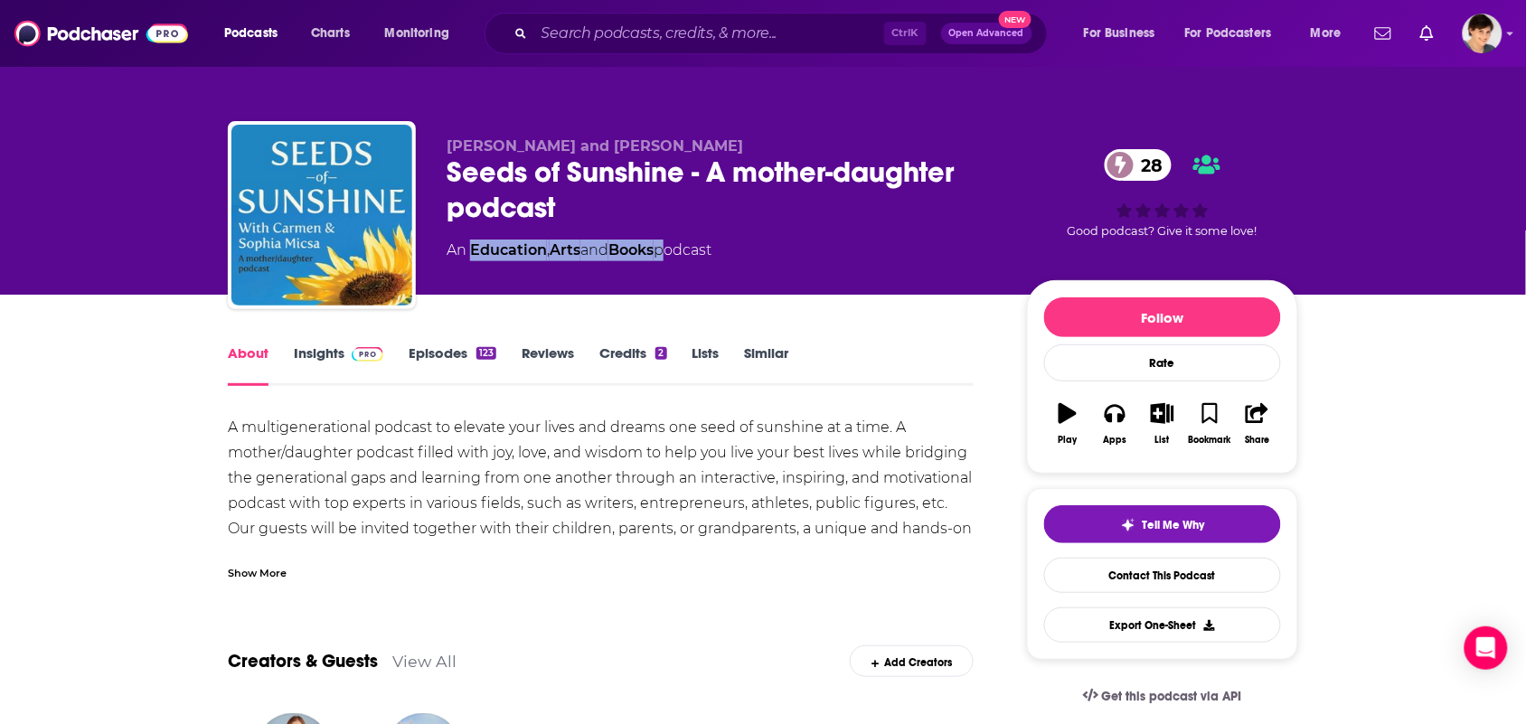
copy div "Education , Arts and Books"
click at [272, 559] on div "Show More" at bounding box center [601, 565] width 746 height 31
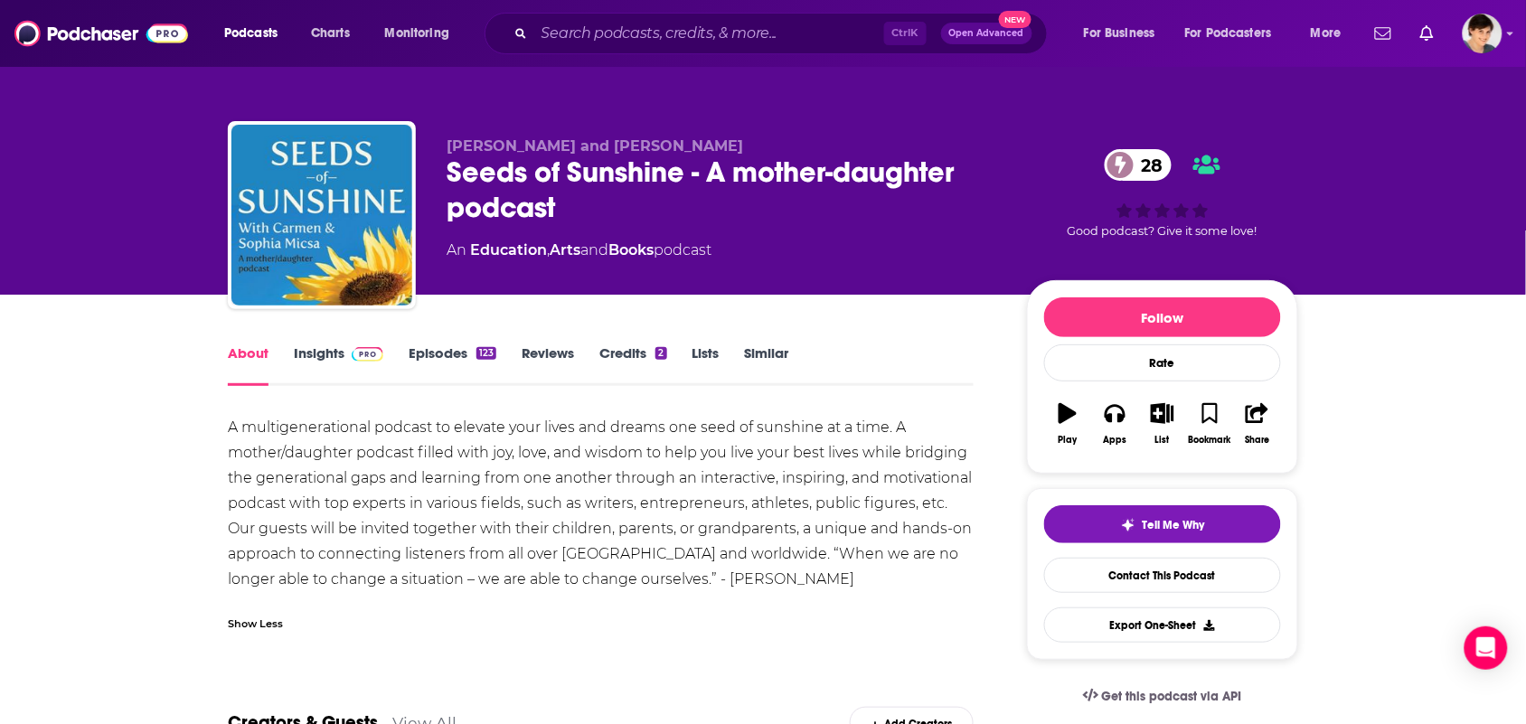
drag, startPoint x: 910, startPoint y: 571, endPoint x: 209, endPoint y: 418, distance: 717.8
copy div "A multigenerational podcast to elevate your lives and dreams one seed of sunshi…"
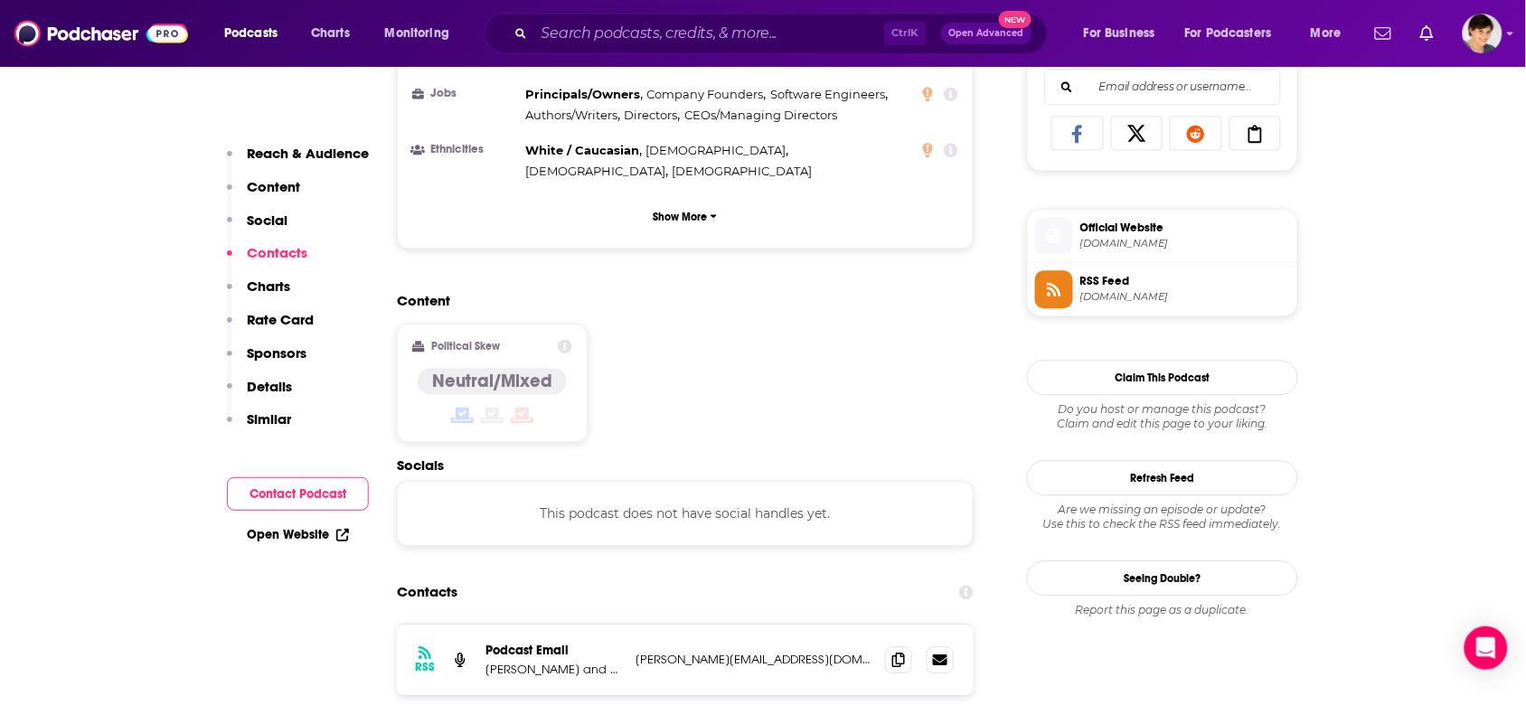
scroll to position [1356, 0]
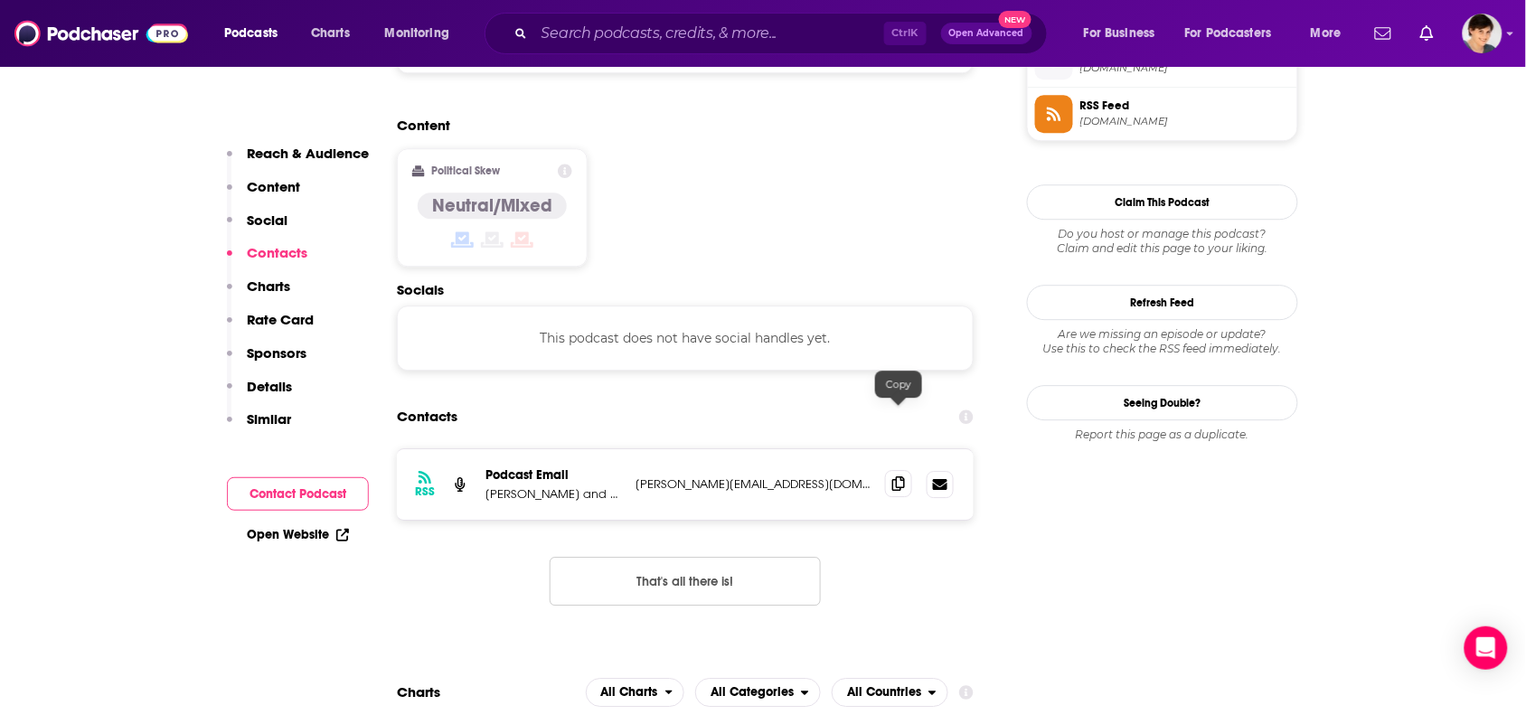
click at [885, 470] on span at bounding box center [898, 483] width 27 height 27
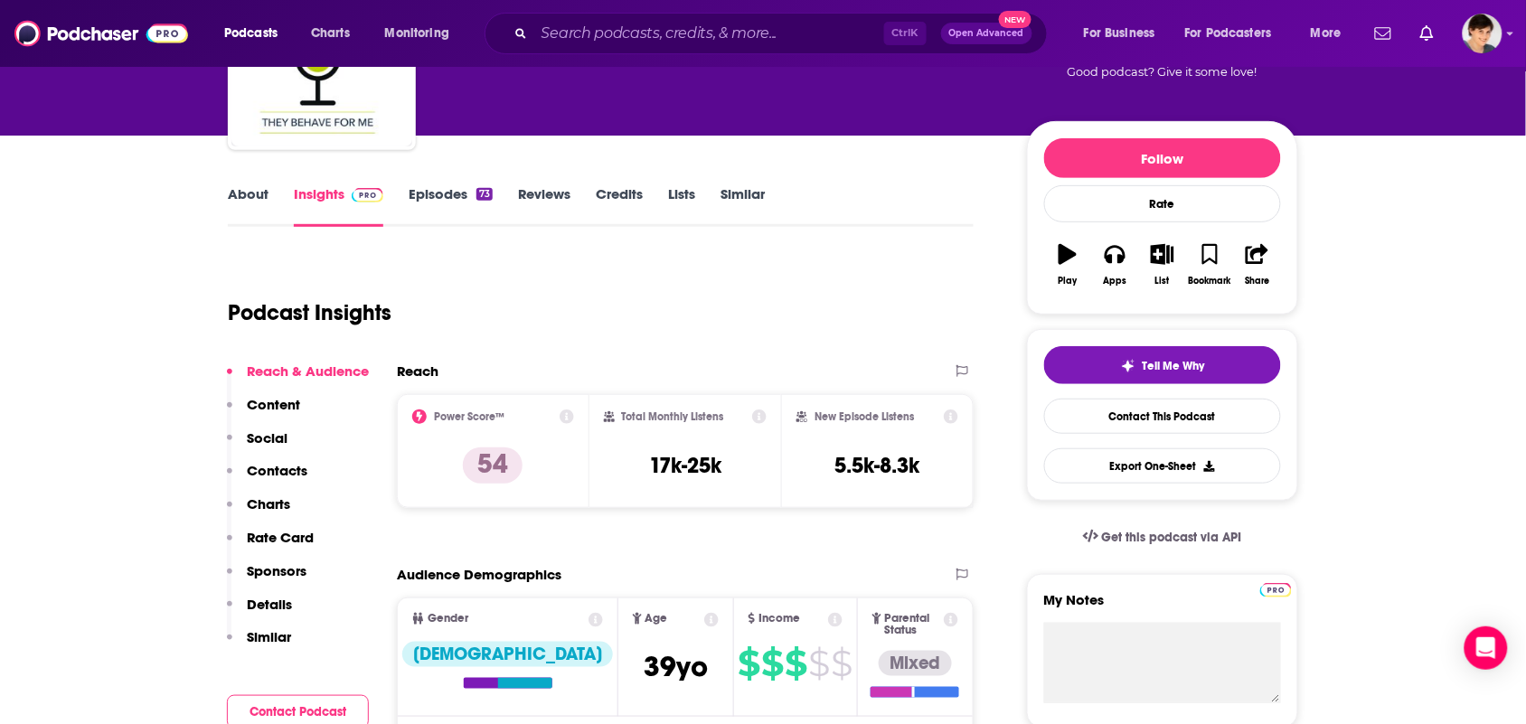
scroll to position [0, 0]
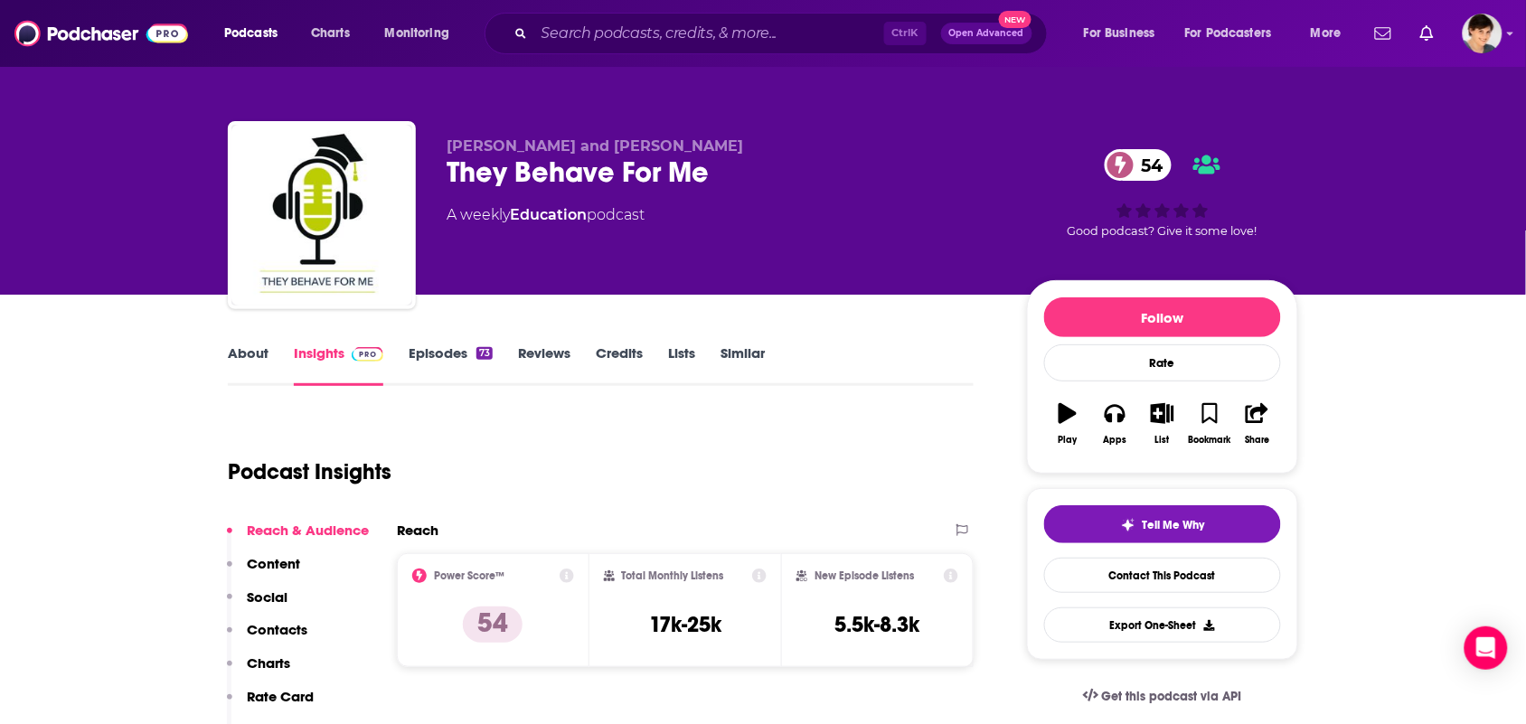
click at [231, 359] on link "About" at bounding box center [248, 365] width 41 height 42
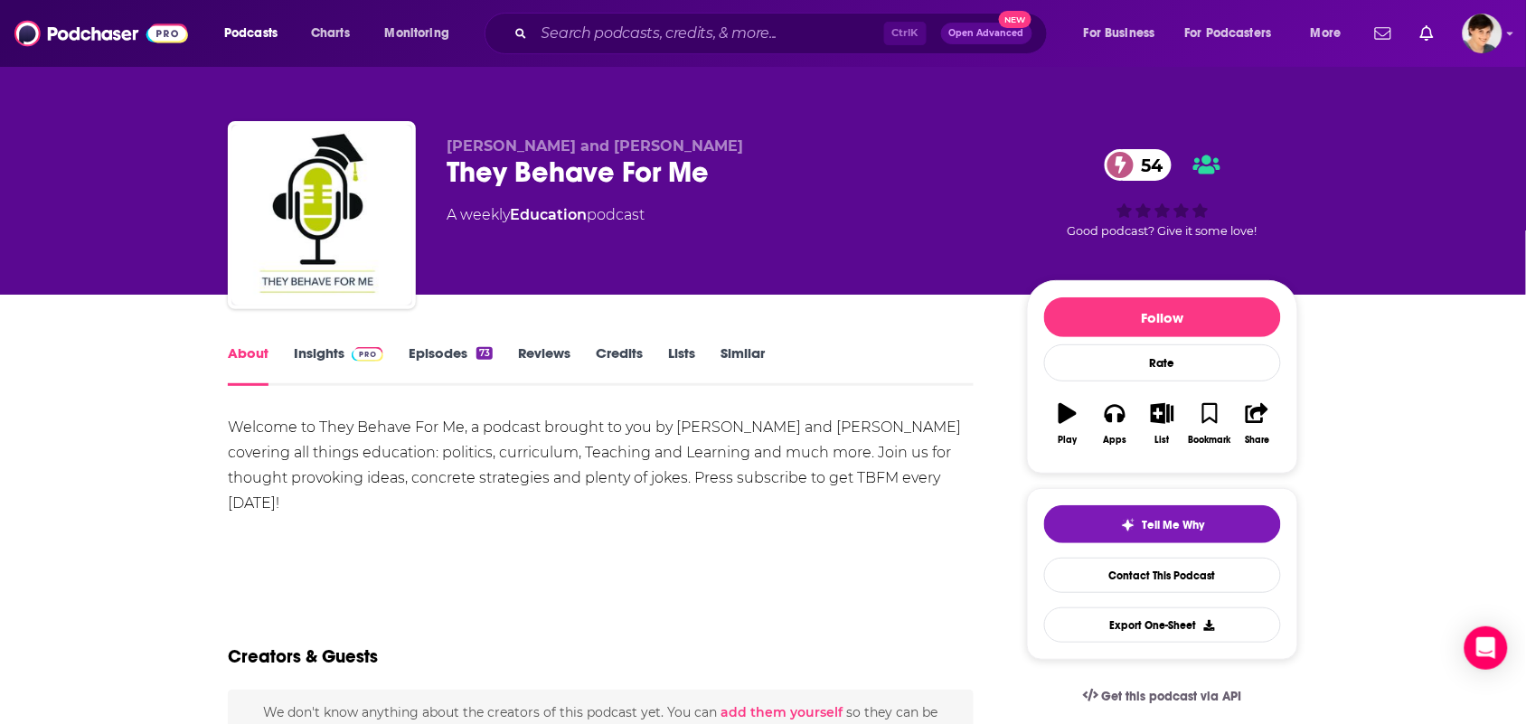
click at [544, 526] on div "Welcome to They Behave For Me, a podcast brought to you by [PERSON_NAME] and [P…" at bounding box center [601, 497] width 746 height 165
click at [544, 526] on div "Welcome to They Behave For Me, a podcast brought to you by [PERSON_NAME] and [P…" at bounding box center [601, 491] width 746 height 152
click at [544, 526] on div "Welcome to They Behave For Me, a podcast brought to you by Adam Boxer and Amy F…" at bounding box center [601, 491] width 746 height 152
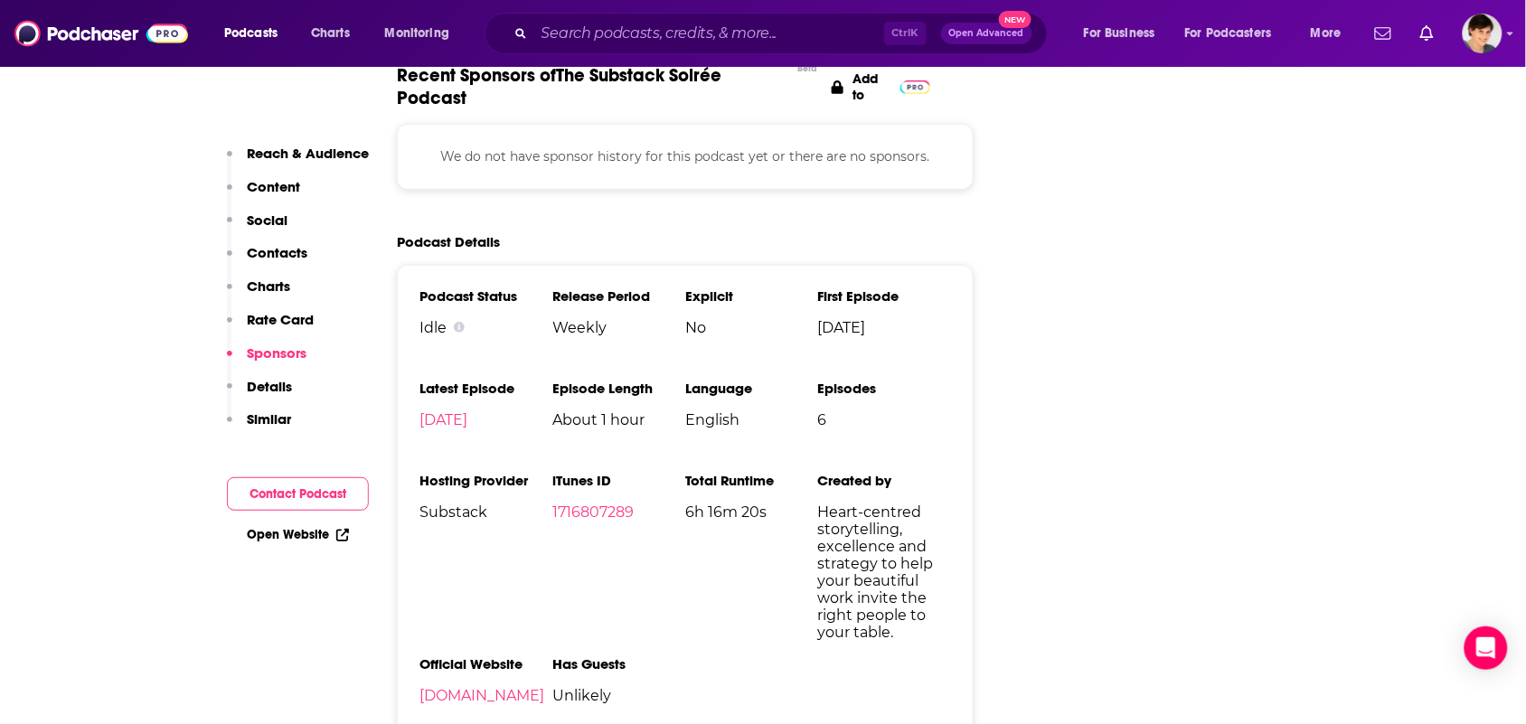
scroll to position [2486, 0]
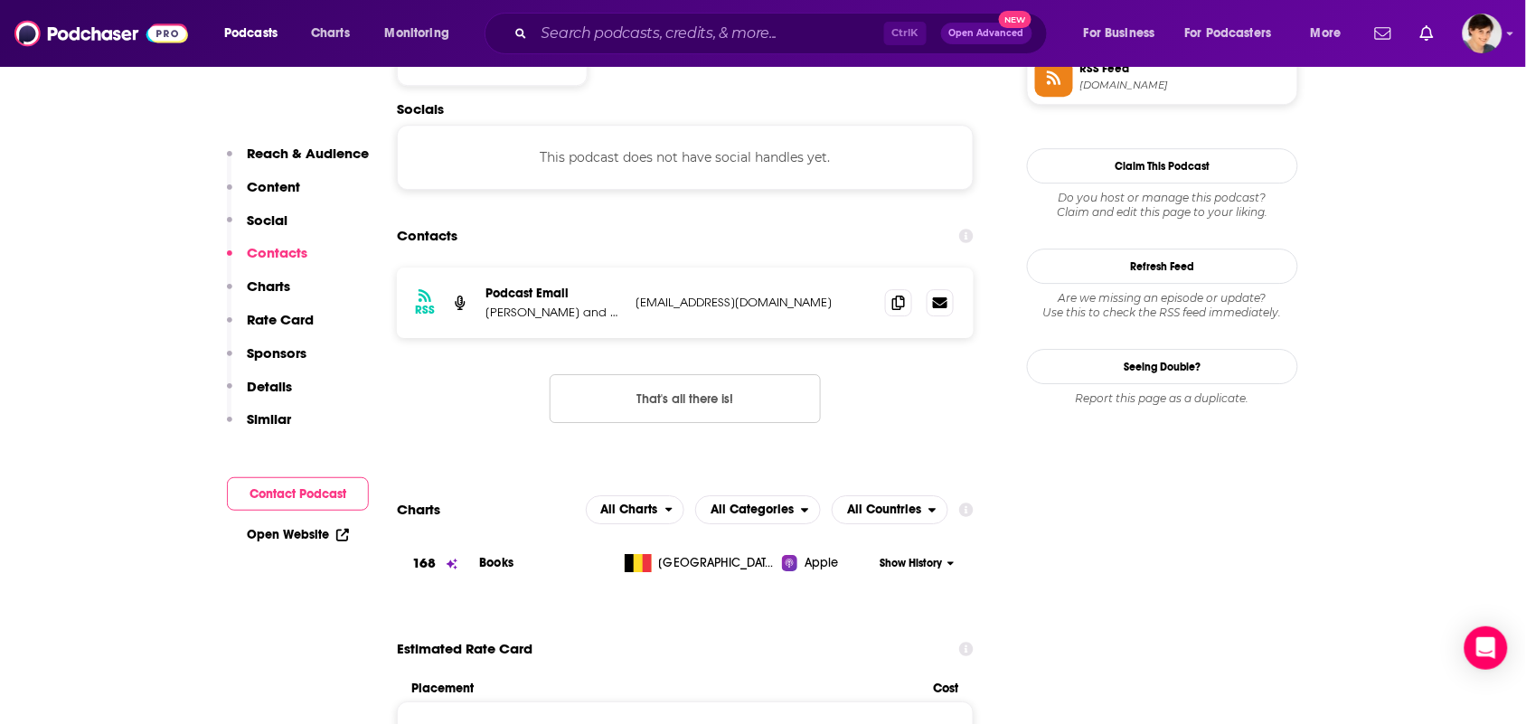
scroll to position [1582, 0]
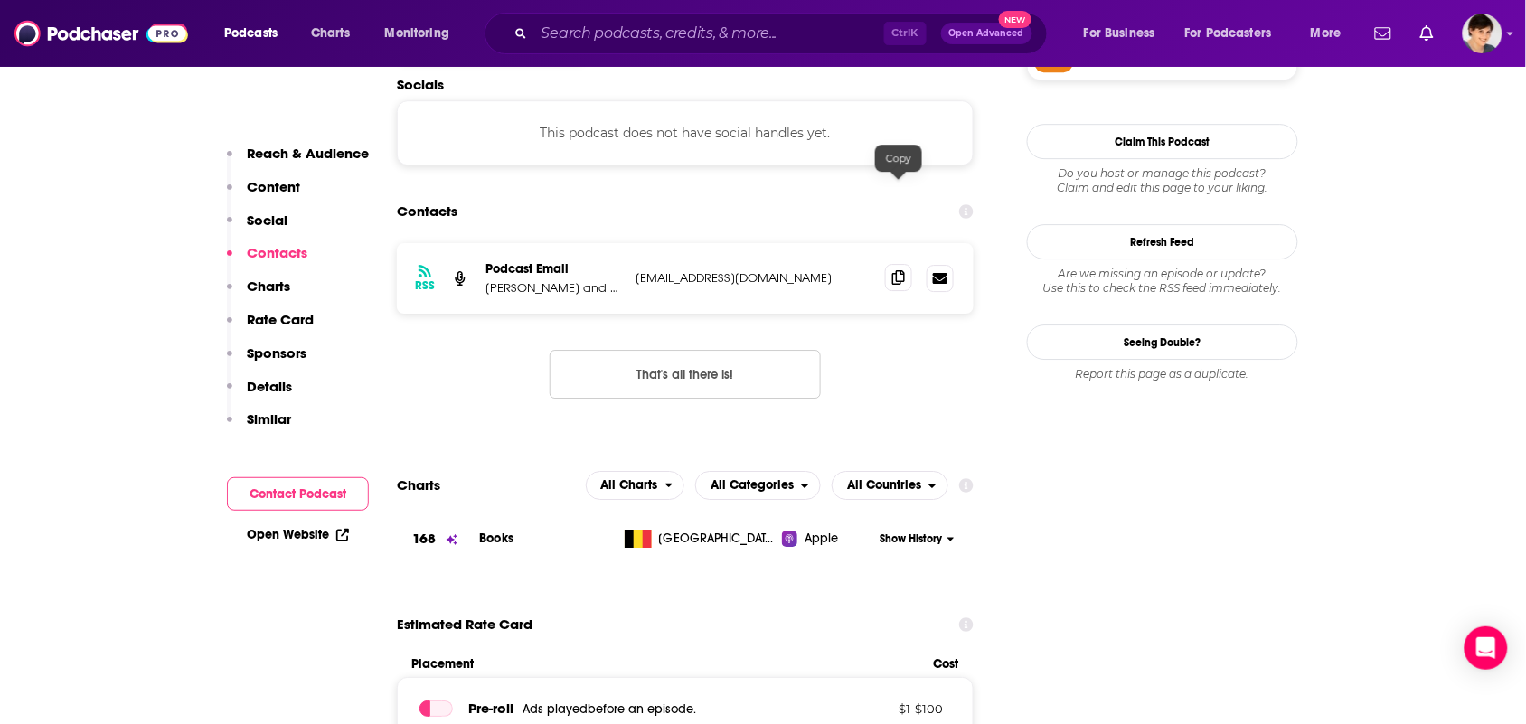
click at [897, 270] on icon at bounding box center [898, 277] width 13 height 14
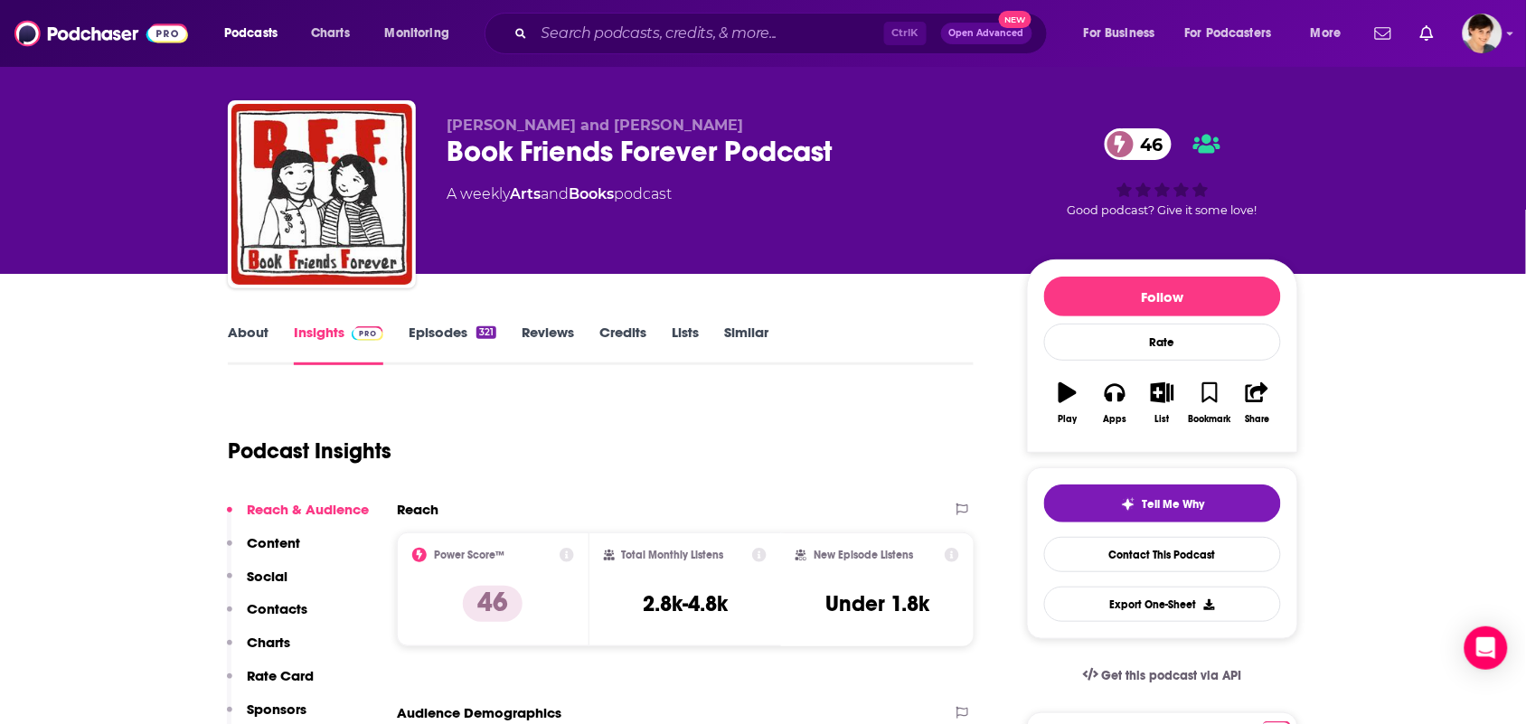
scroll to position [0, 0]
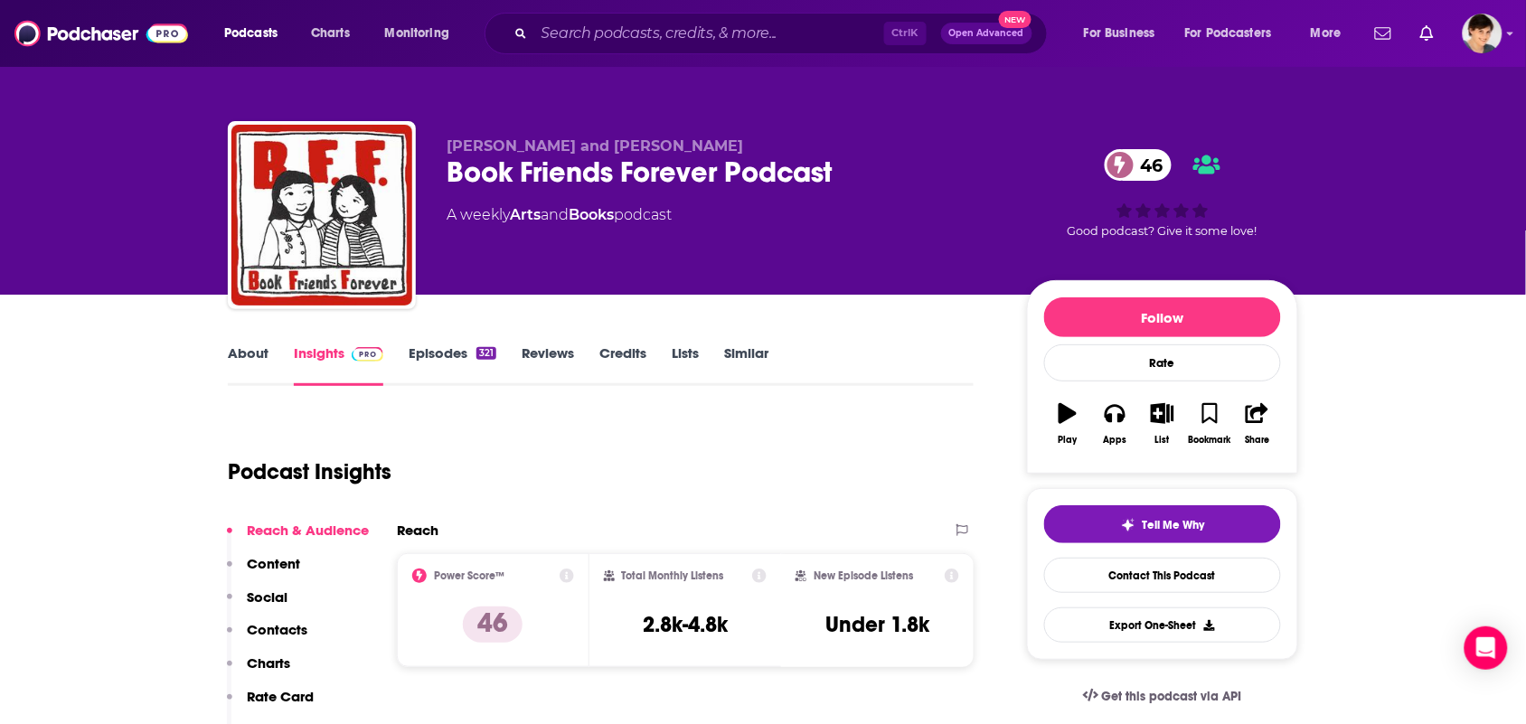
click at [253, 353] on link "About" at bounding box center [248, 365] width 41 height 42
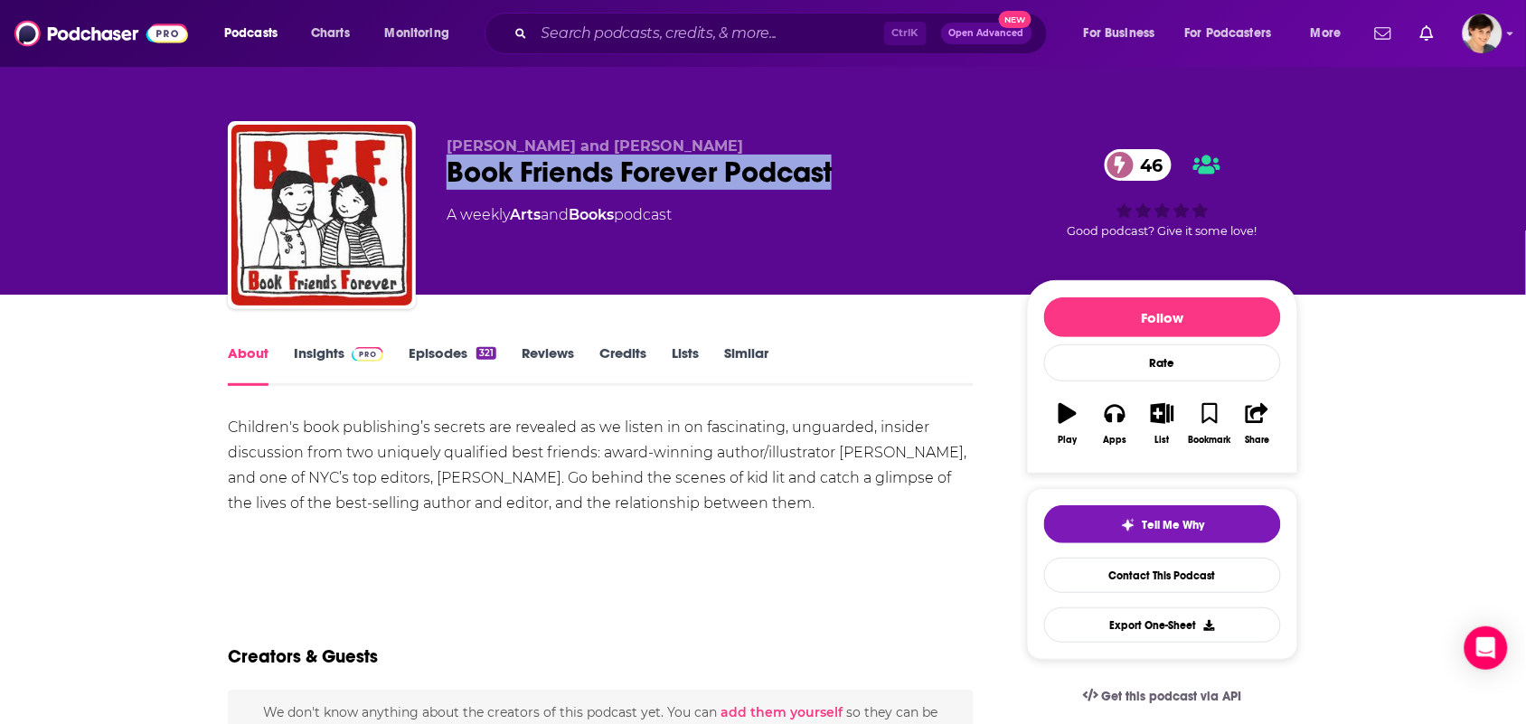
drag, startPoint x: 734, startPoint y: 174, endPoint x: 453, endPoint y: 182, distance: 281.2
click at [453, 182] on div "Book Friends Forever Podcast 46" at bounding box center [722, 172] width 551 height 35
copy h1 "Book Friends Forever Podcast"
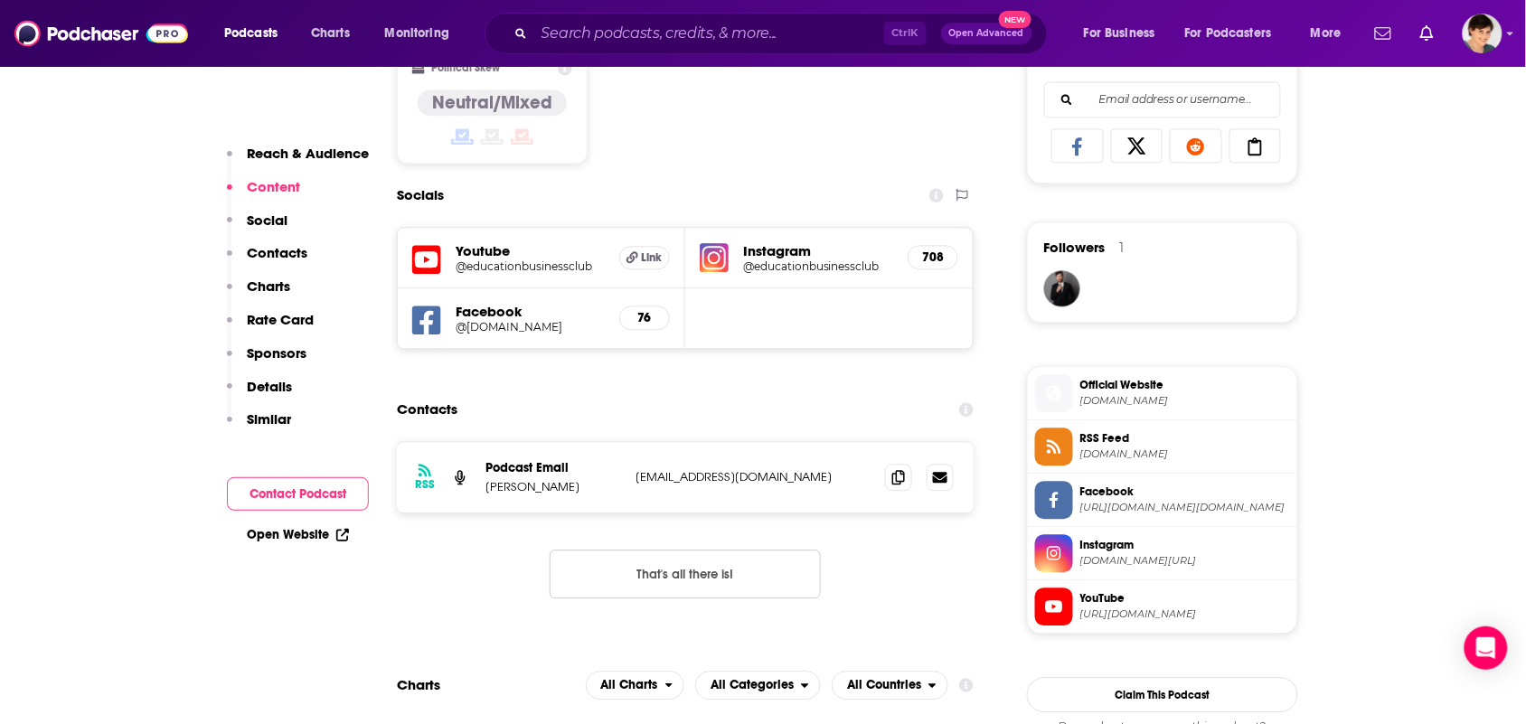
scroll to position [1243, 0]
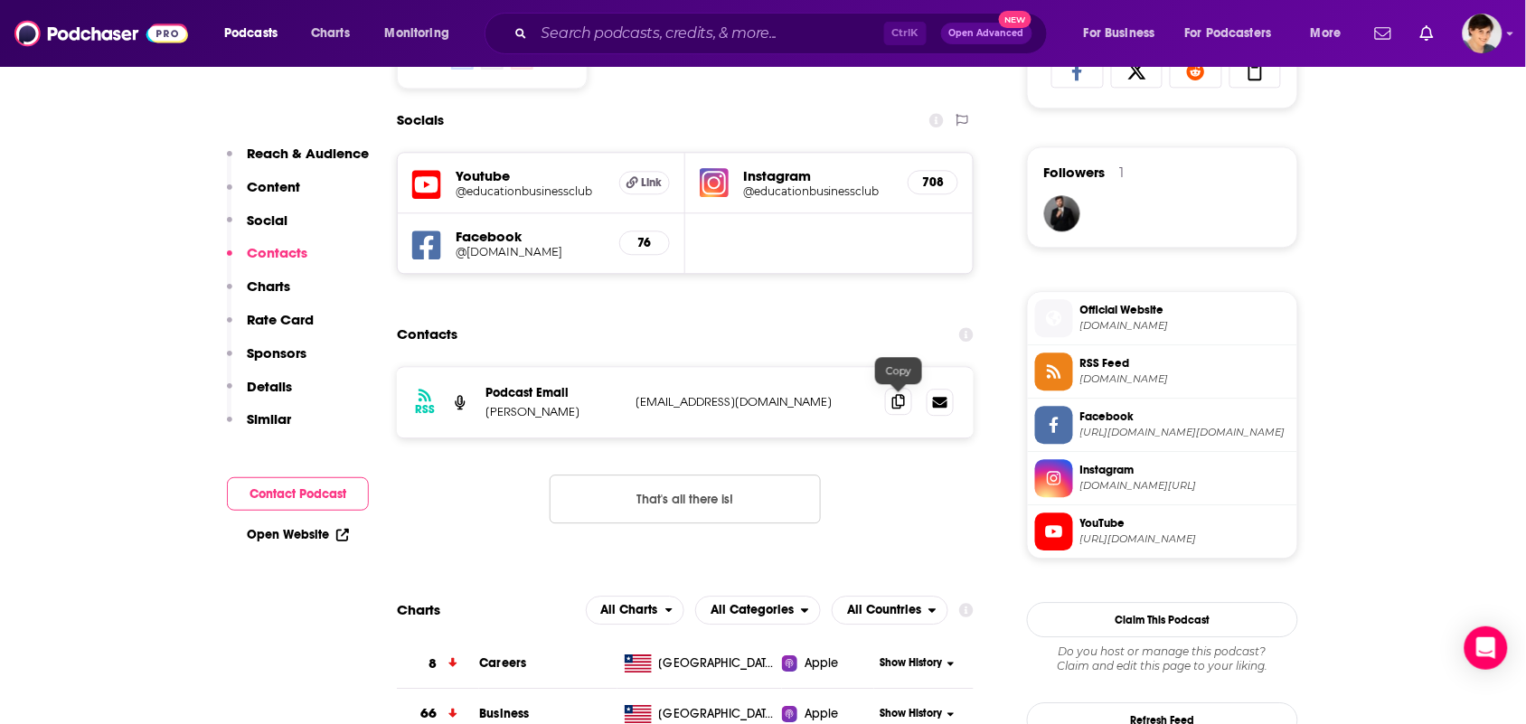
click at [892, 405] on icon at bounding box center [898, 401] width 13 height 14
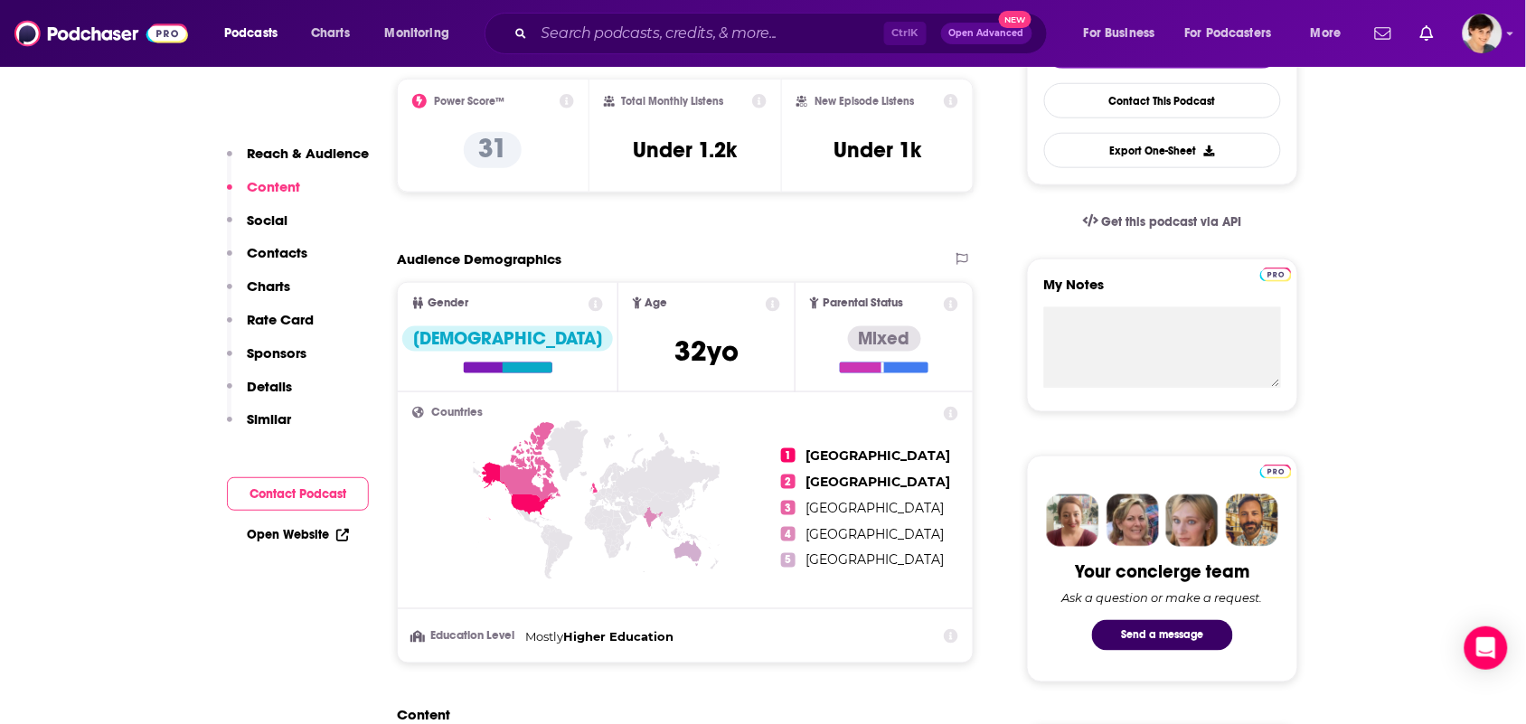
scroll to position [113, 0]
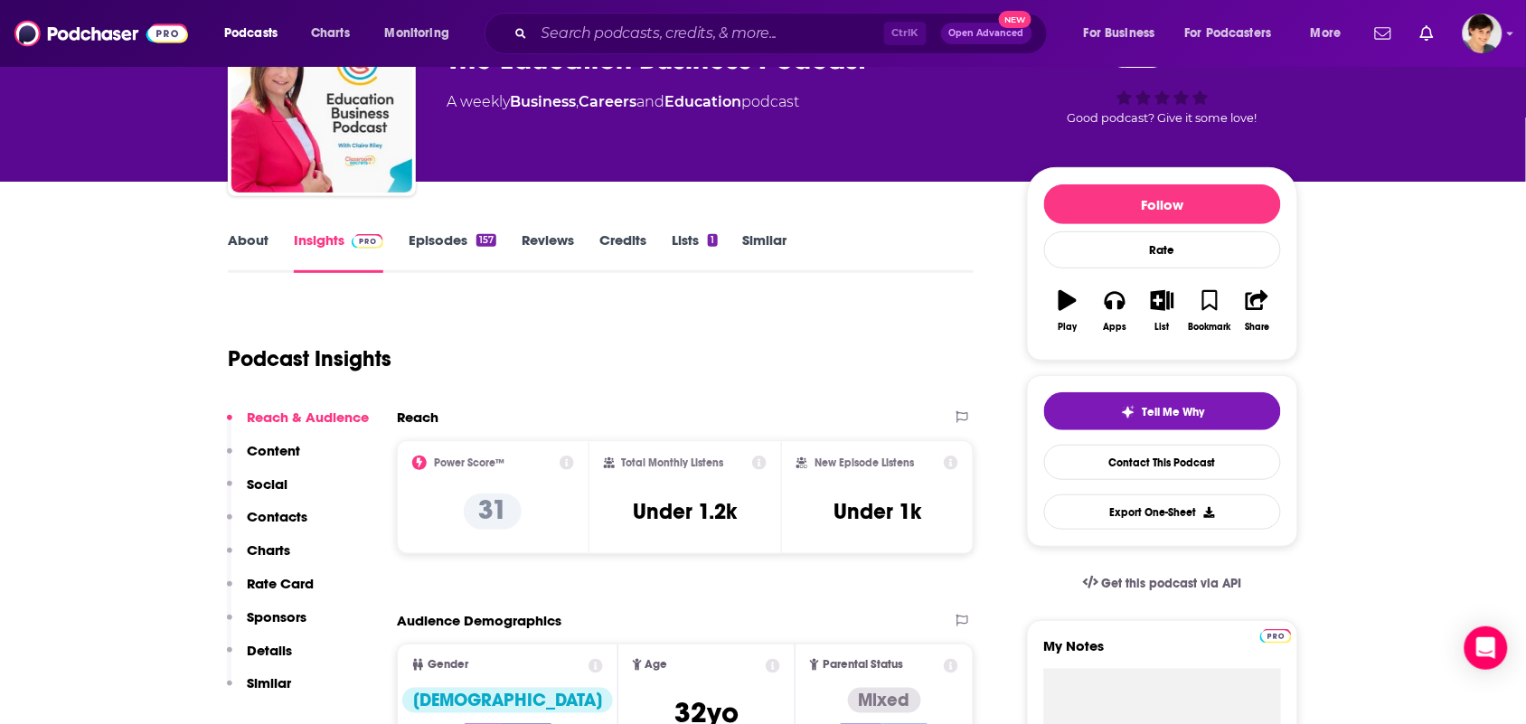
click at [245, 269] on link "About" at bounding box center [248, 252] width 41 height 42
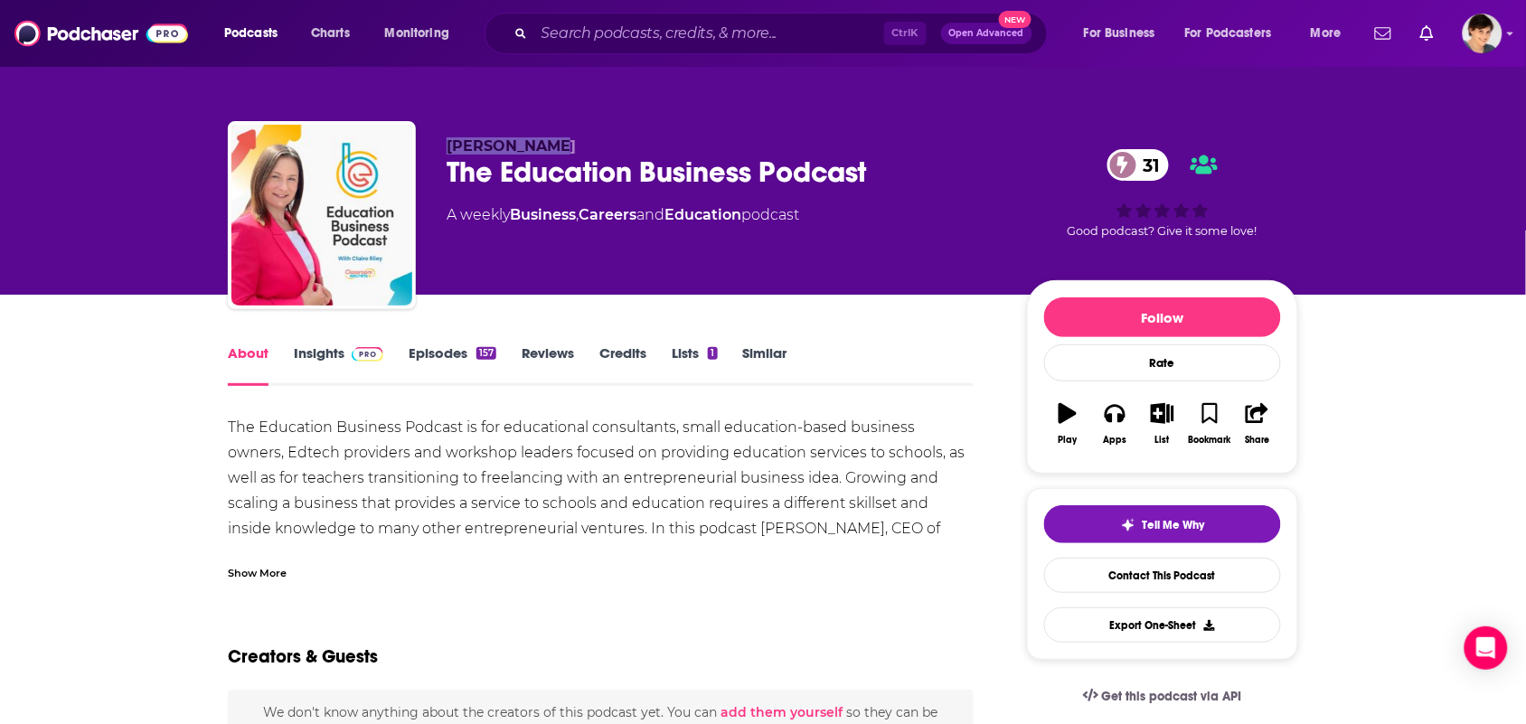
drag, startPoint x: 560, startPoint y: 141, endPoint x: 431, endPoint y: 146, distance: 129.4
click at [431, 146] on div "Claire Riley The Education Business Podcast 31 A weekly Business , Careers and …" at bounding box center [763, 218] width 1070 height 195
copy span "Claire Riley"
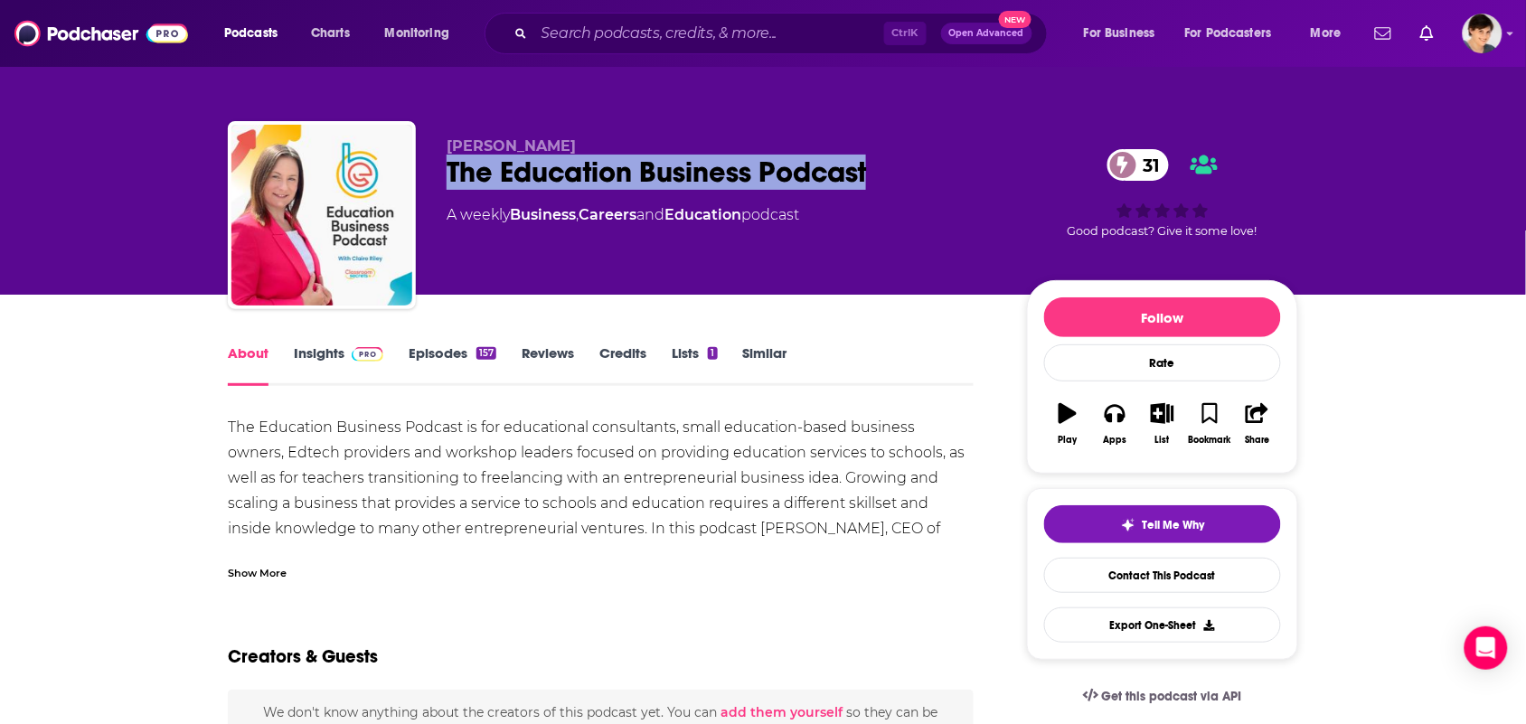
drag, startPoint x: 891, startPoint y: 177, endPoint x: 449, endPoint y: 165, distance: 442.2
click at [449, 165] on div "The Education Business Podcast 31" at bounding box center [722, 172] width 551 height 35
copy h1 "The Education Business Podcast"
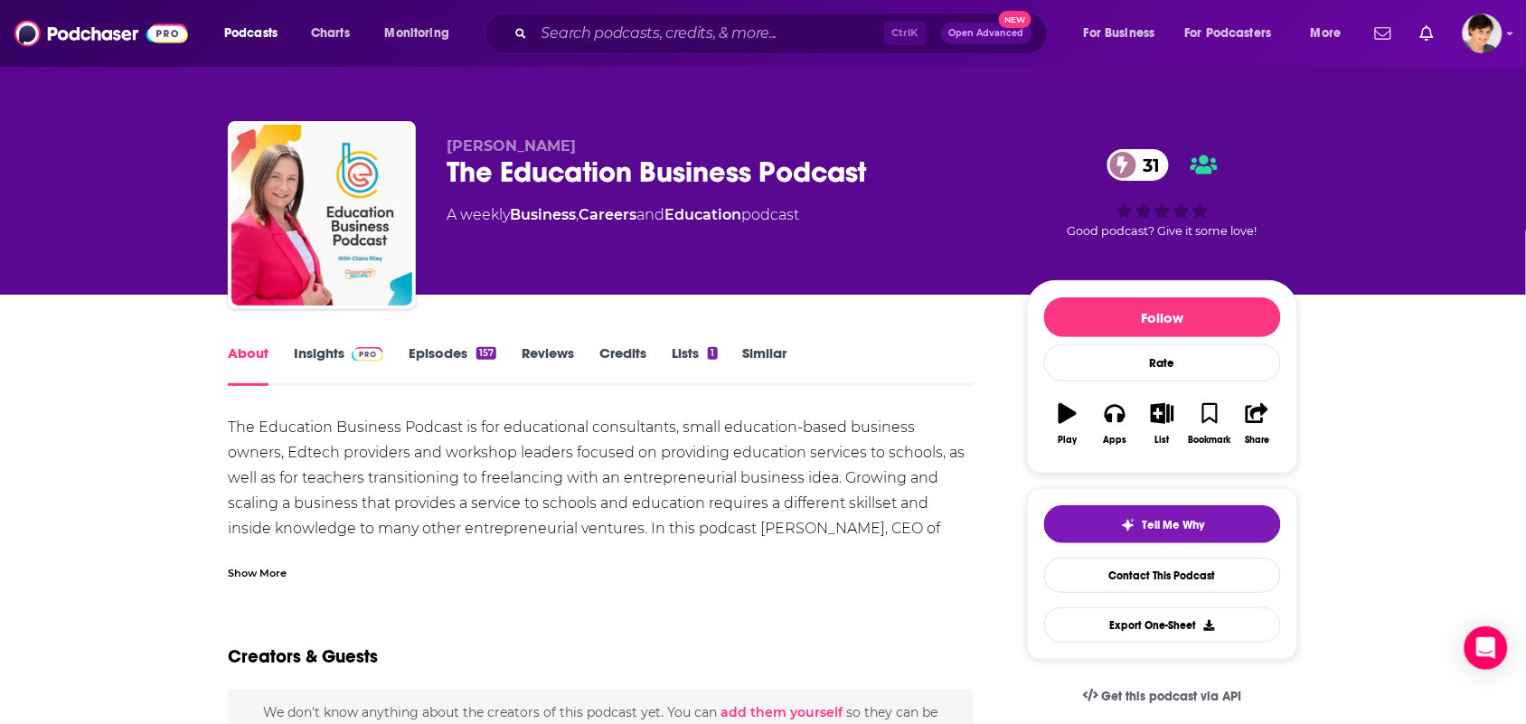
click at [548, 137] on p "Claire Riley" at bounding box center [722, 145] width 551 height 17
drag, startPoint x: 757, startPoint y: 233, endPoint x: 592, endPoint y: 230, distance: 164.5
click at [593, 230] on div "Claire Riley The Education Business Podcast 31 A weekly Business , Careers and …" at bounding box center [722, 209] width 551 height 145
click at [570, 258] on div "Claire Riley The Education Business Podcast 31 A weekly Business , Careers and …" at bounding box center [722, 209] width 551 height 145
drag, startPoint x: 752, startPoint y: 233, endPoint x: 513, endPoint y: 231, distance: 238.6
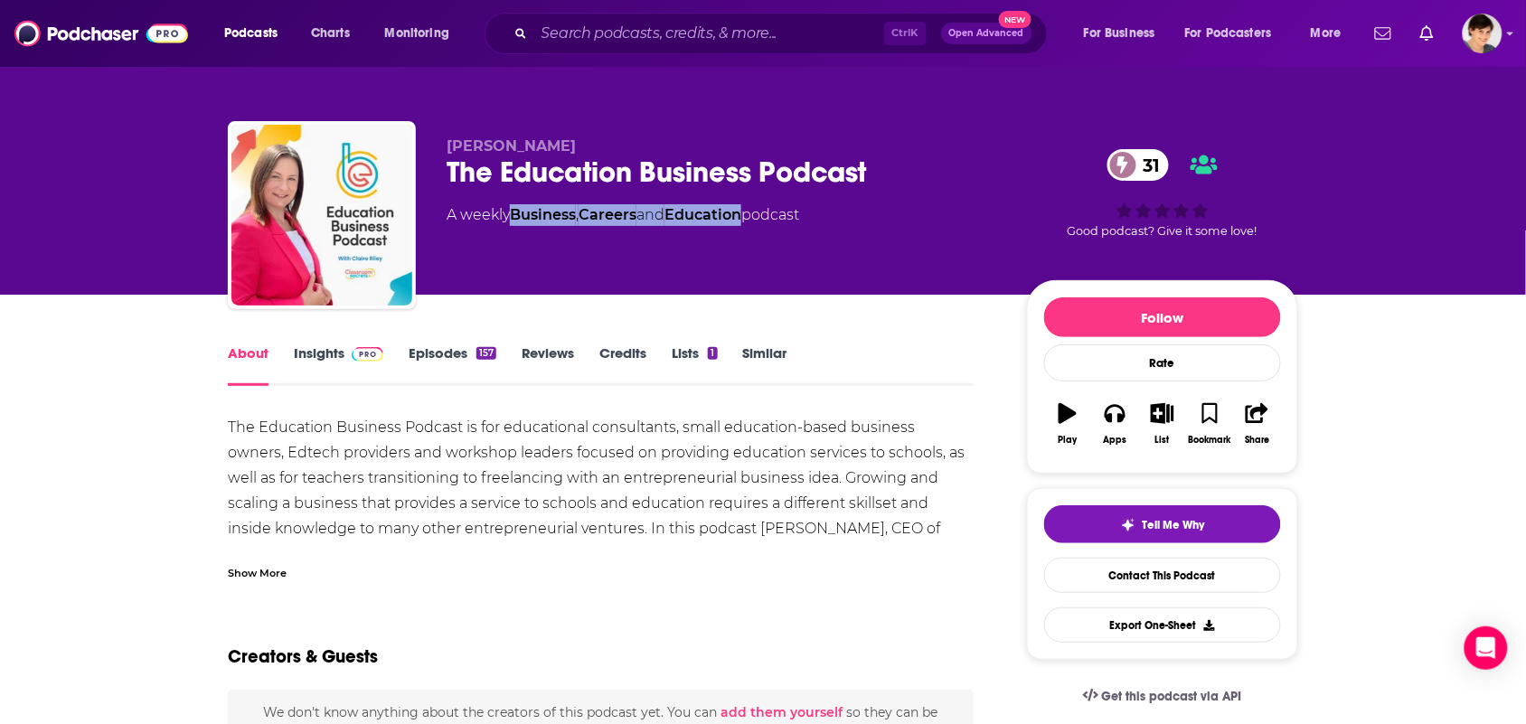
click at [513, 231] on div "Claire Riley The Education Business Podcast 31 A weekly Business , Careers and …" at bounding box center [722, 209] width 551 height 145
copy div "Business , Careers and Education"
click at [390, 558] on div "Show More" at bounding box center [601, 565] width 746 height 31
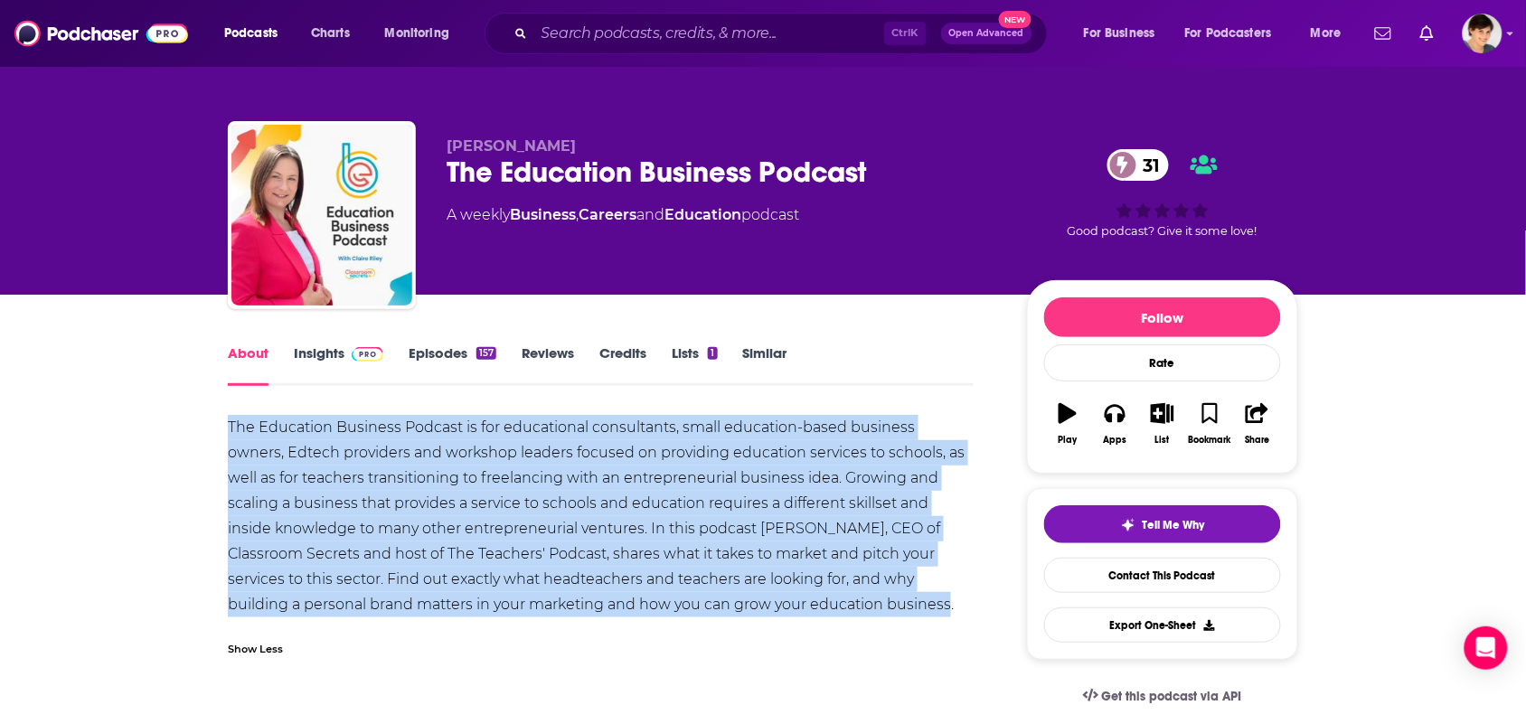
drag, startPoint x: 829, startPoint y: 610, endPoint x: 215, endPoint y: 422, distance: 641.9
copy div "The Education Business Podcast is for educational consultants, small education-…"
click at [330, 366] on link "Insights" at bounding box center [338, 365] width 89 height 42
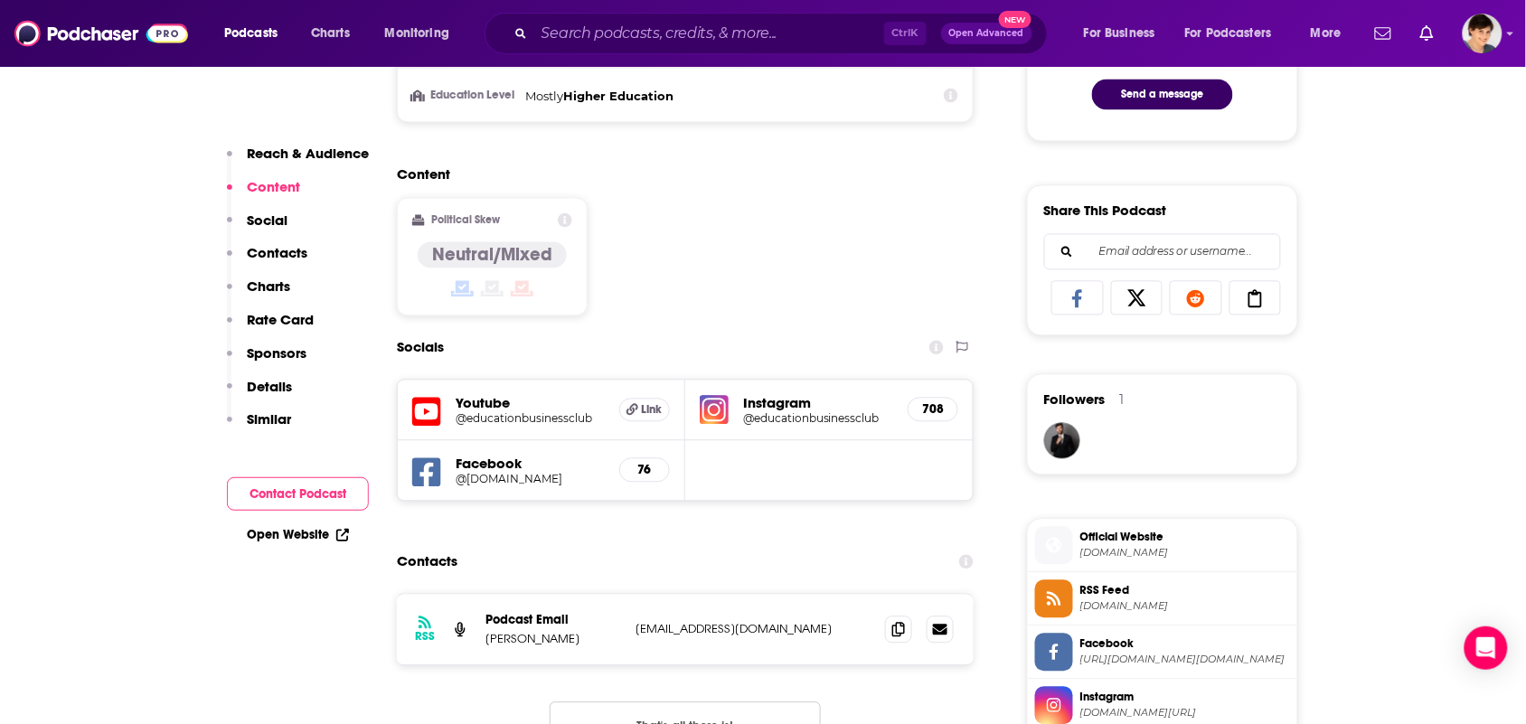
scroll to position [1017, 0]
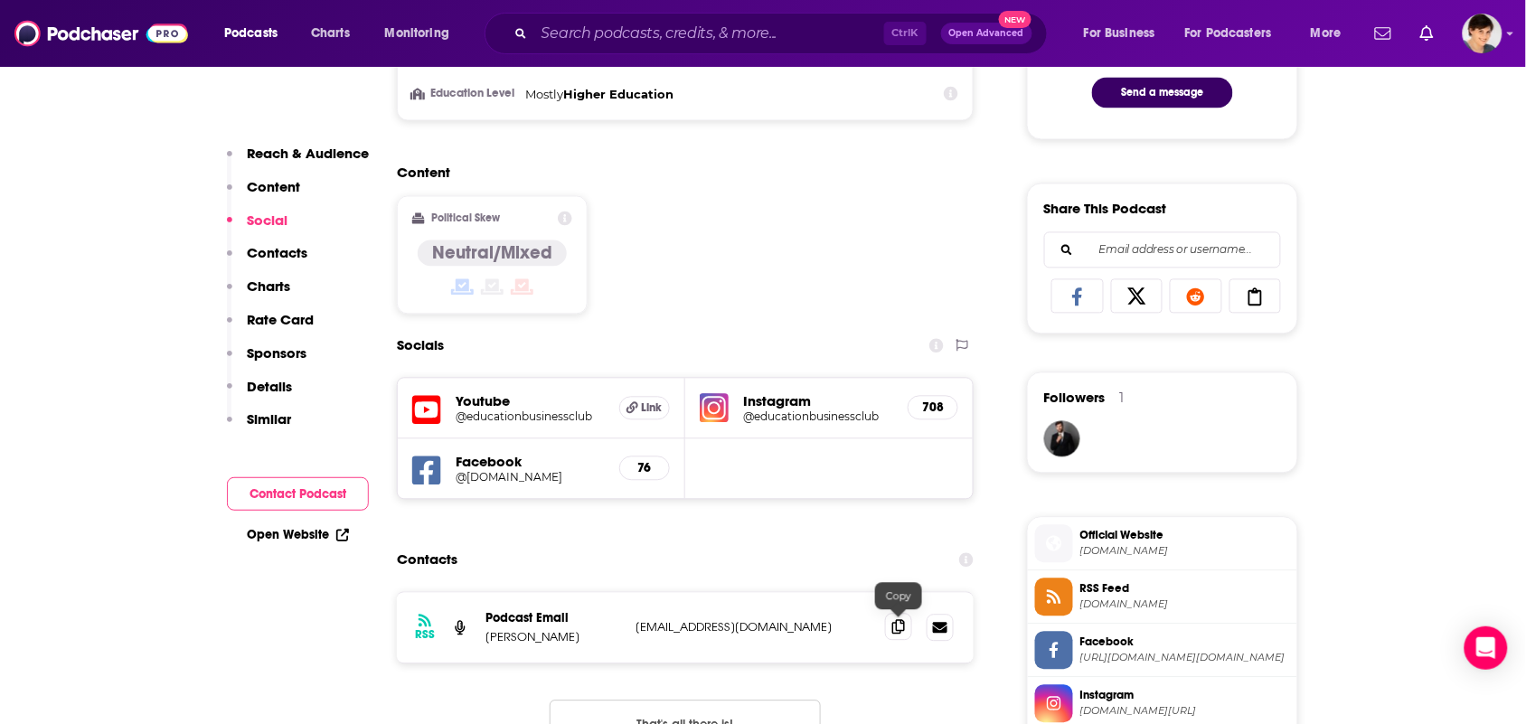
click at [890, 626] on span at bounding box center [898, 627] width 27 height 27
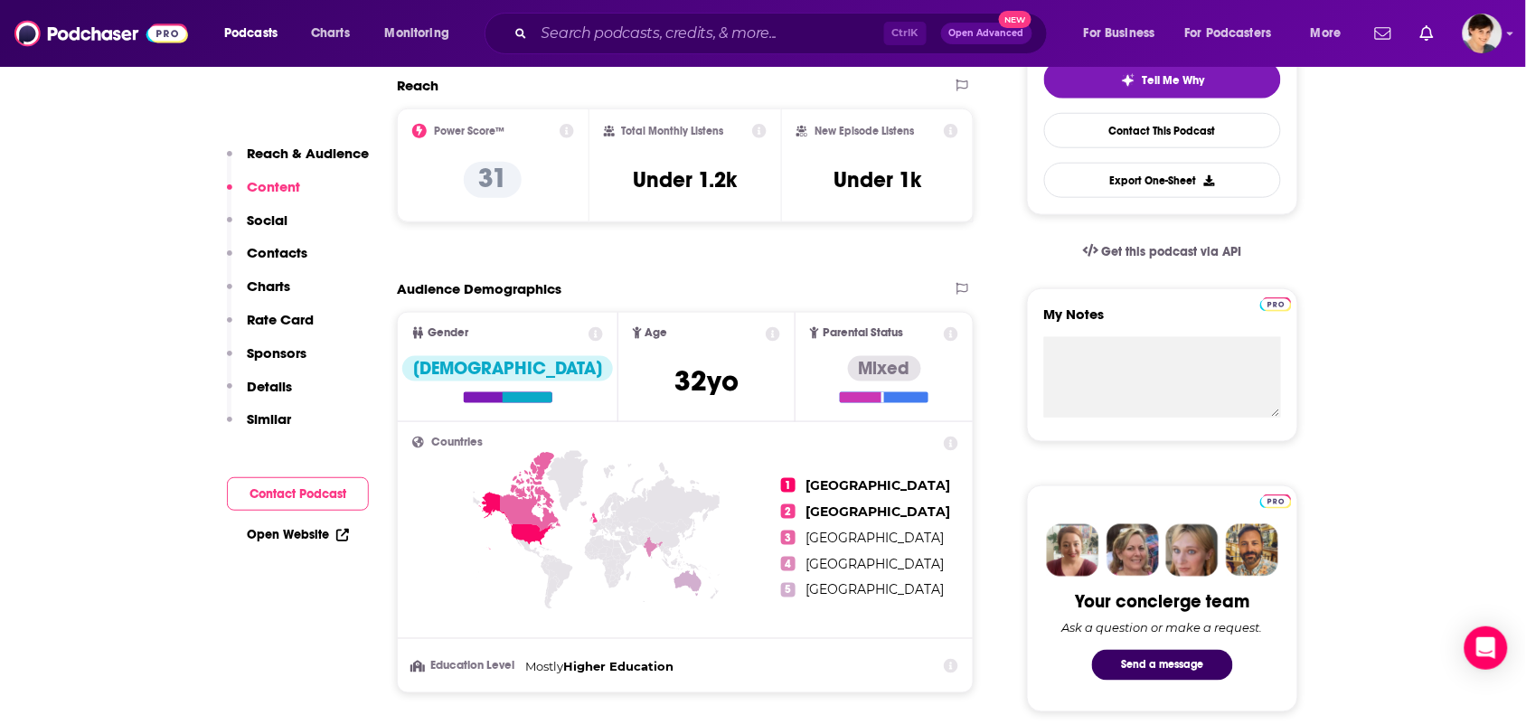
scroll to position [0, 0]
